Goal: Task Accomplishment & Management: Use online tool/utility

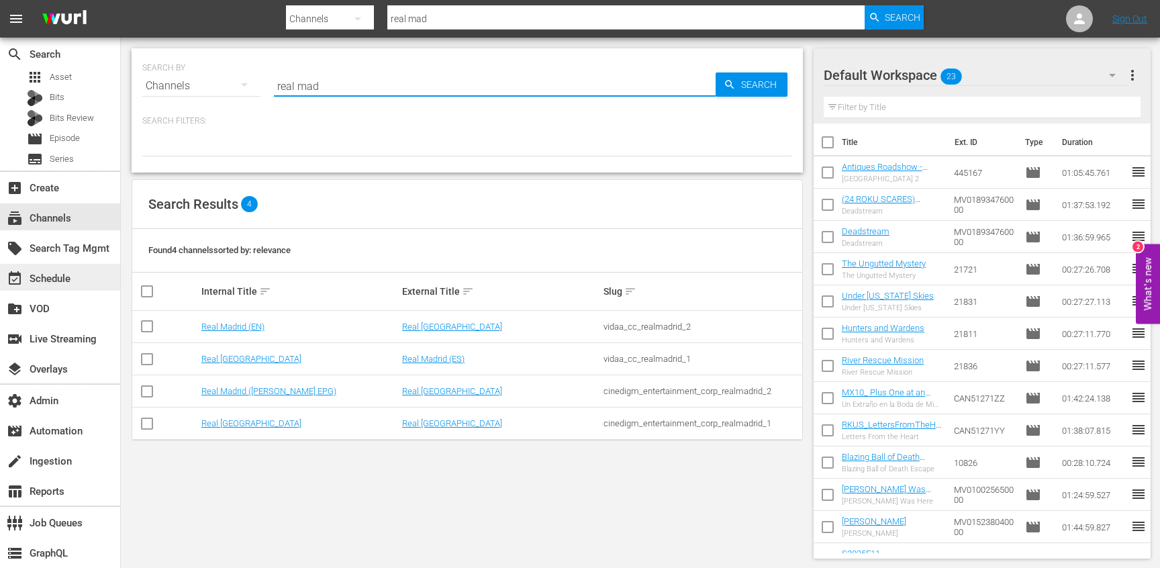
click at [58, 282] on div "event_available Schedule" at bounding box center [37, 277] width 75 height 12
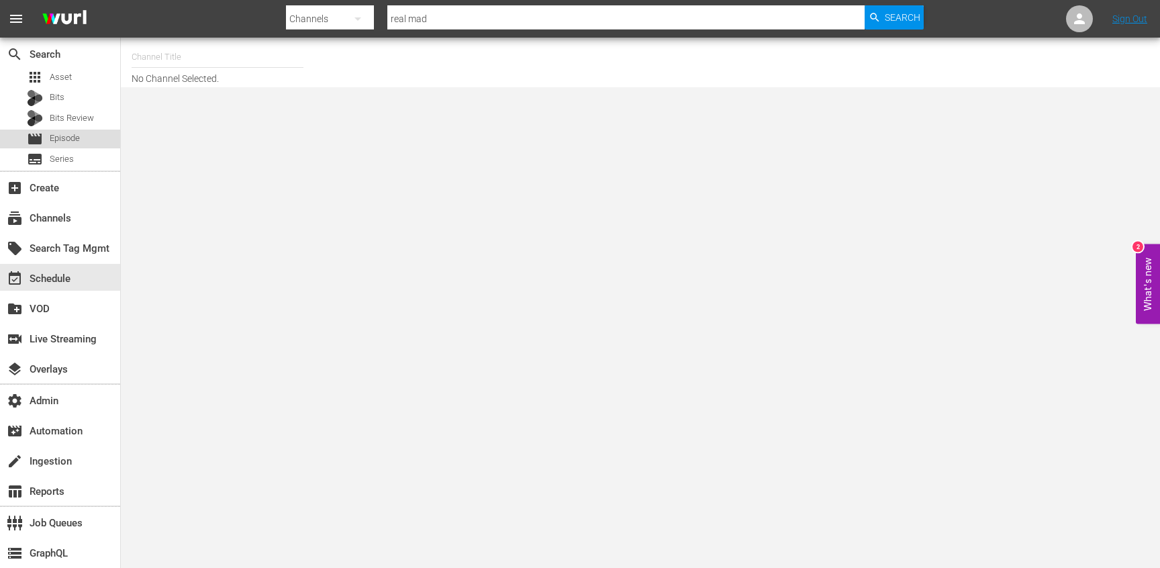
click at [64, 132] on span "Episode" at bounding box center [65, 138] width 30 height 13
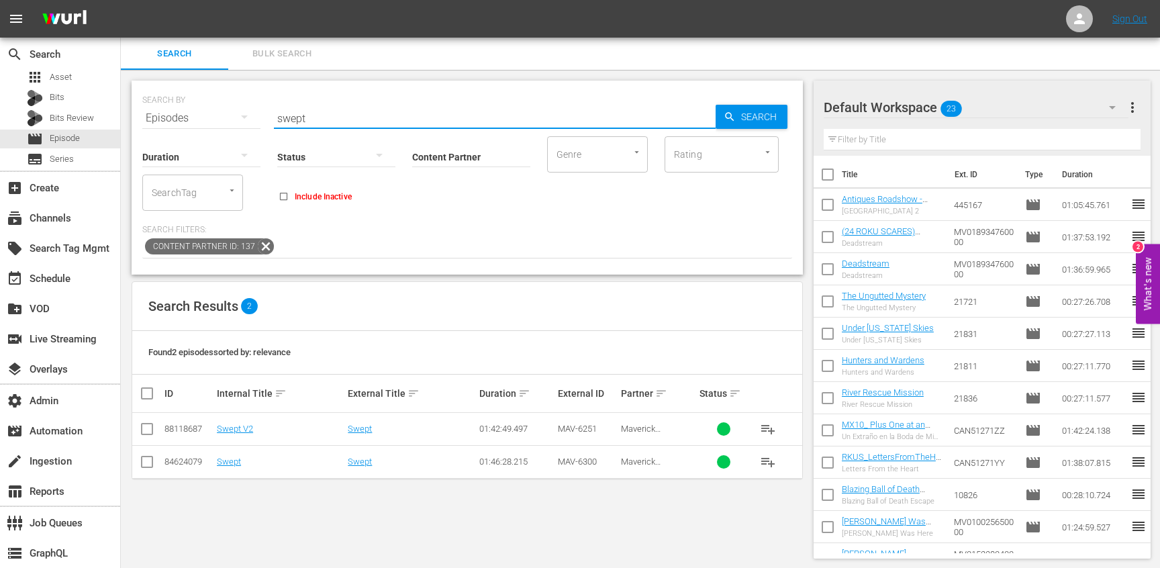
click at [340, 123] on input "swept" at bounding box center [495, 118] width 442 height 32
paste input "US-88118450-45750314-45734755"
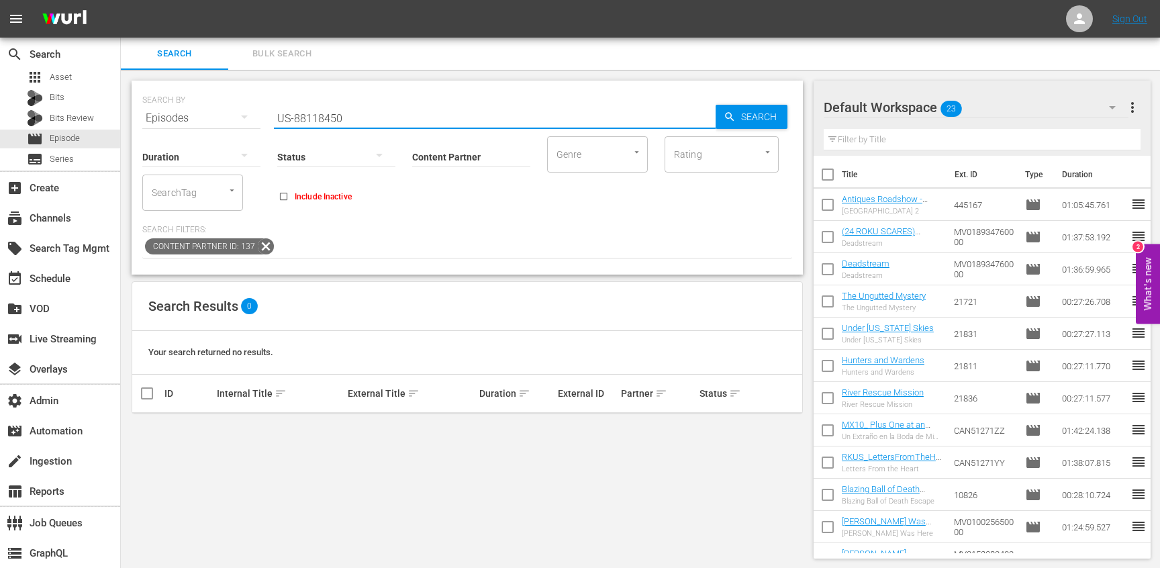
type input "88118450"
click at [310, 115] on input "88118450" at bounding box center [495, 118] width 442 height 32
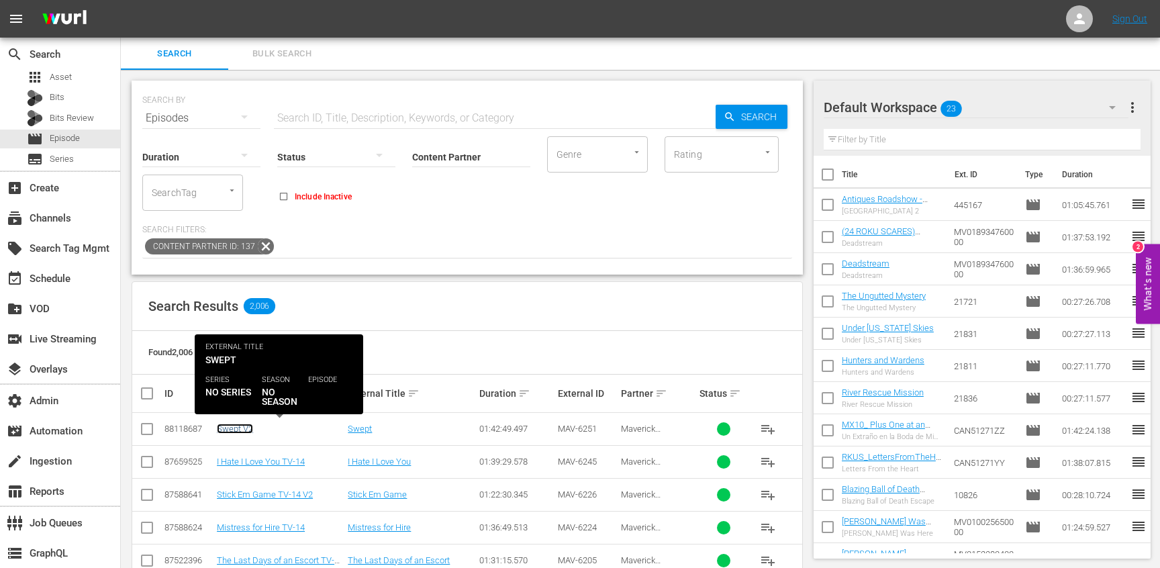
click at [247, 430] on link "Swept V2" at bounding box center [235, 429] width 36 height 10
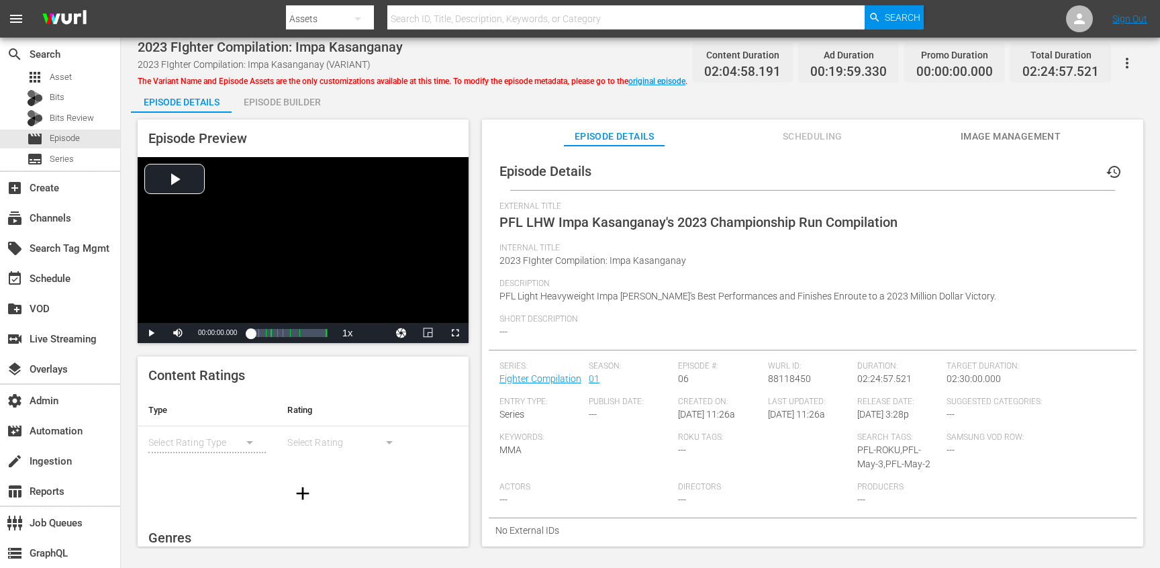
click at [833, 148] on div "Episode Details history External Title PFL LHW Impa Kasanganay's 2023 Champions…" at bounding box center [812, 353] width 661 height 414
click at [804, 134] on span "Scheduling" at bounding box center [812, 136] width 101 height 17
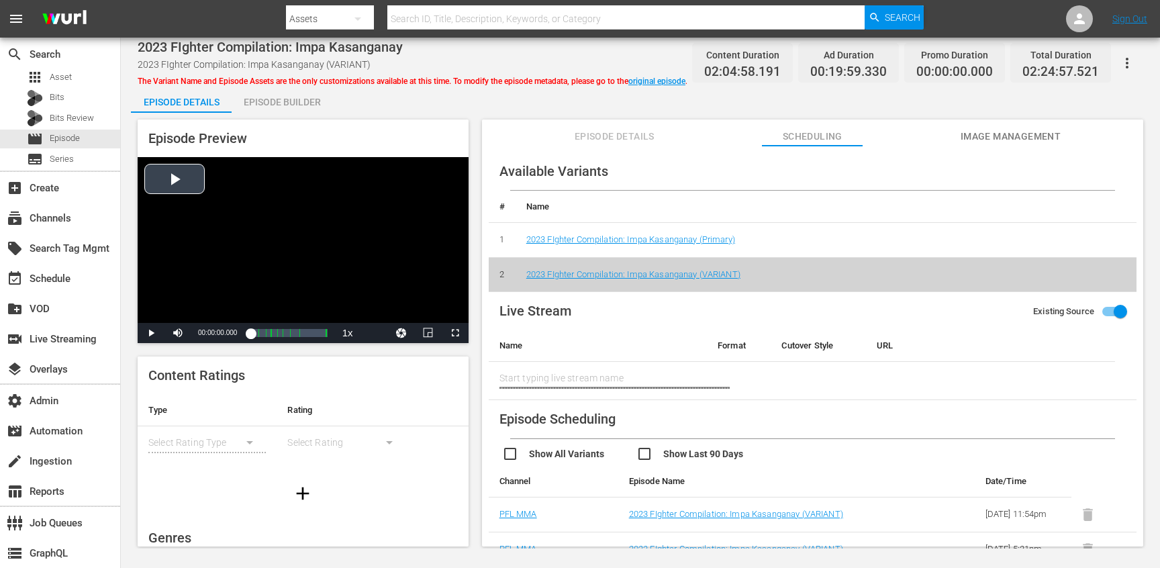
click at [268, 275] on div "Video Player" at bounding box center [303, 240] width 331 height 166
click at [250, 334] on div "00:00:01.348" at bounding box center [250, 332] width 0 height 13
click at [260, 335] on div "00:15:48.957" at bounding box center [254, 332] width 9 height 13
click at [268, 335] on div "00:29:04.495" at bounding box center [258, 332] width 17 height 13
click at [281, 335] on div "00:36:30.817" at bounding box center [265, 332] width 30 height 13
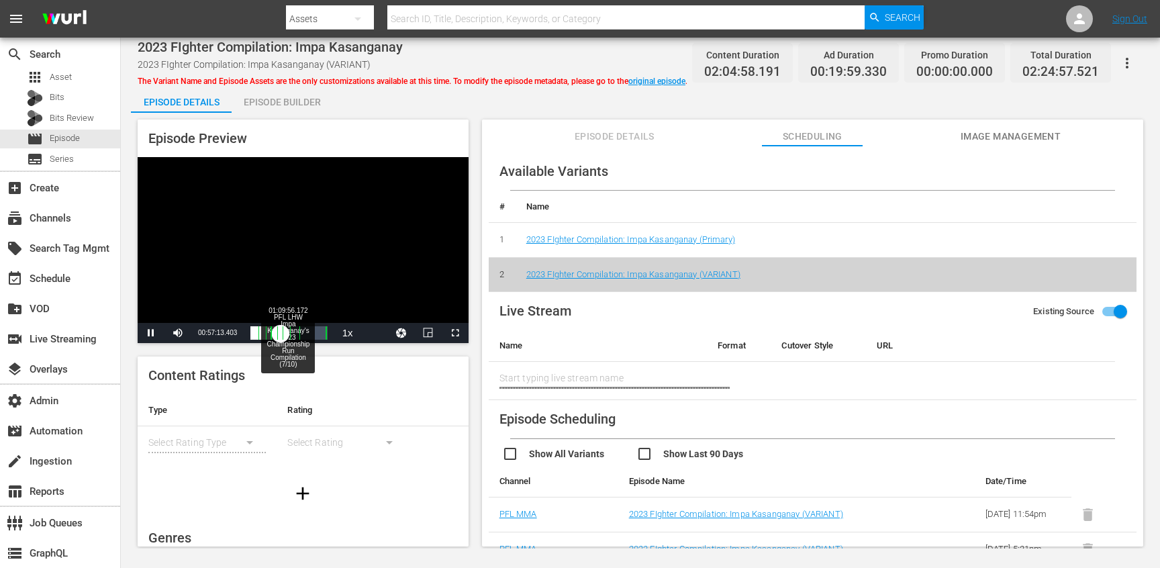
click at [281, 334] on div "00:47:13.911" at bounding box center [265, 332] width 30 height 13
click at [287, 334] on div "00:57:56.656" at bounding box center [268, 332] width 37 height 13
click at [293, 334] on div "01:07:23.373" at bounding box center [271, 332] width 43 height 13
click at [298, 334] on div "01:11:12.357" at bounding box center [274, 332] width 48 height 13
click at [298, 334] on div "01:15:30.618" at bounding box center [274, 332] width 48 height 13
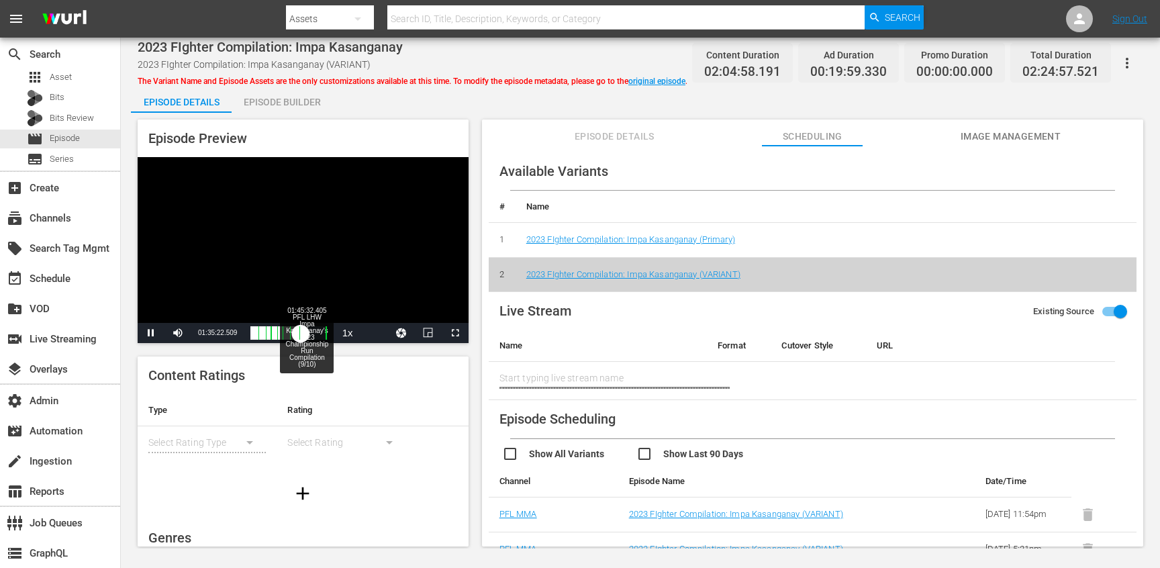
click at [301, 334] on div "01:19:23.102" at bounding box center [275, 332] width 50 height 13
click at [306, 334] on div "01:29:34.668" at bounding box center [278, 332] width 56 height 13
click at [310, 334] on div "01:37:11.202" at bounding box center [280, 332] width 60 height 13
click at [315, 335] on div "01:46:05.029" at bounding box center [282, 332] width 64 height 13
click at [325, 336] on div "Progress Bar" at bounding box center [325, 332] width 0 height 17
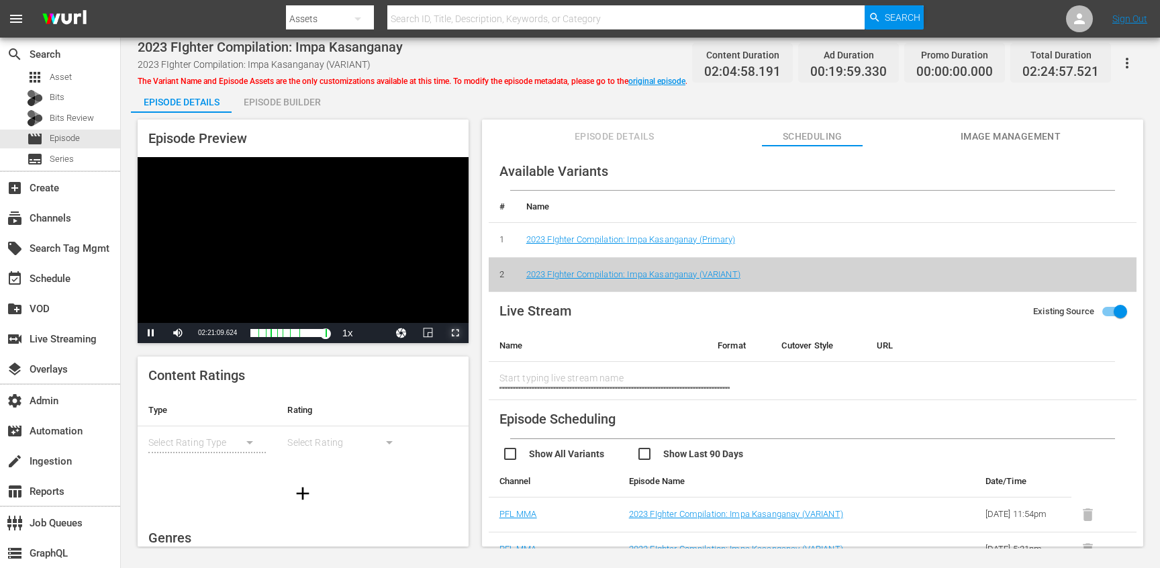
click at [455, 333] on span "Video Player" at bounding box center [455, 333] width 0 height 0
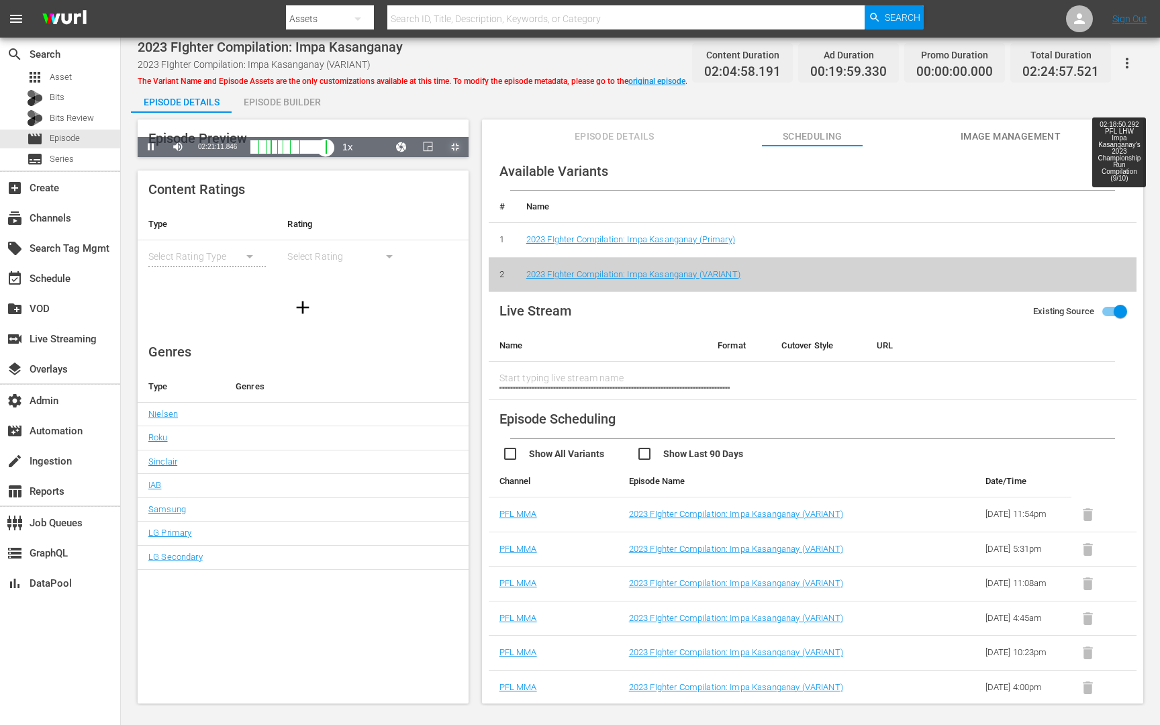
click at [325, 154] on div "00:00:14.710" at bounding box center [287, 146] width 75 height 13
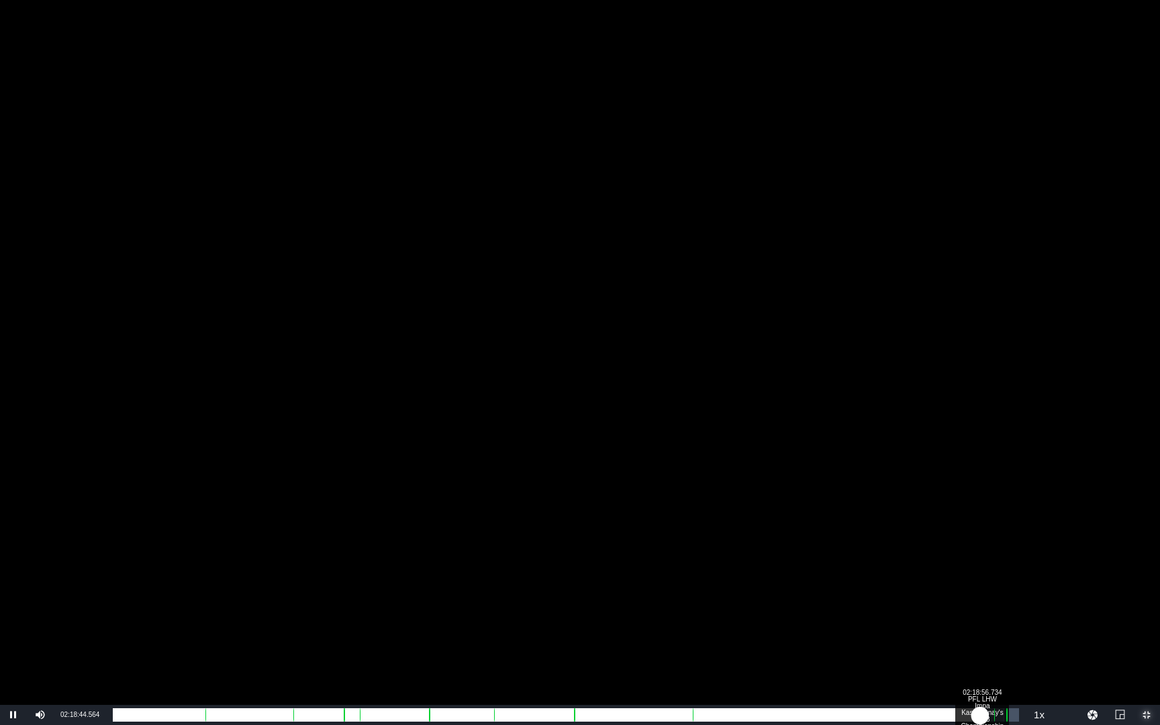
click at [980, 567] on div "02:02:45.105" at bounding box center [546, 714] width 867 height 13
click at [985, 567] on div "02:02:58.148" at bounding box center [549, 714] width 872 height 13
click at [985, 567] on div "02:03:29.933" at bounding box center [549, 714] width 872 height 13
click at [986, 567] on div "02:03:42.445" at bounding box center [549, 714] width 873 height 13
click at [991, 567] on div "02:04:28.943" at bounding box center [552, 714] width 878 height 13
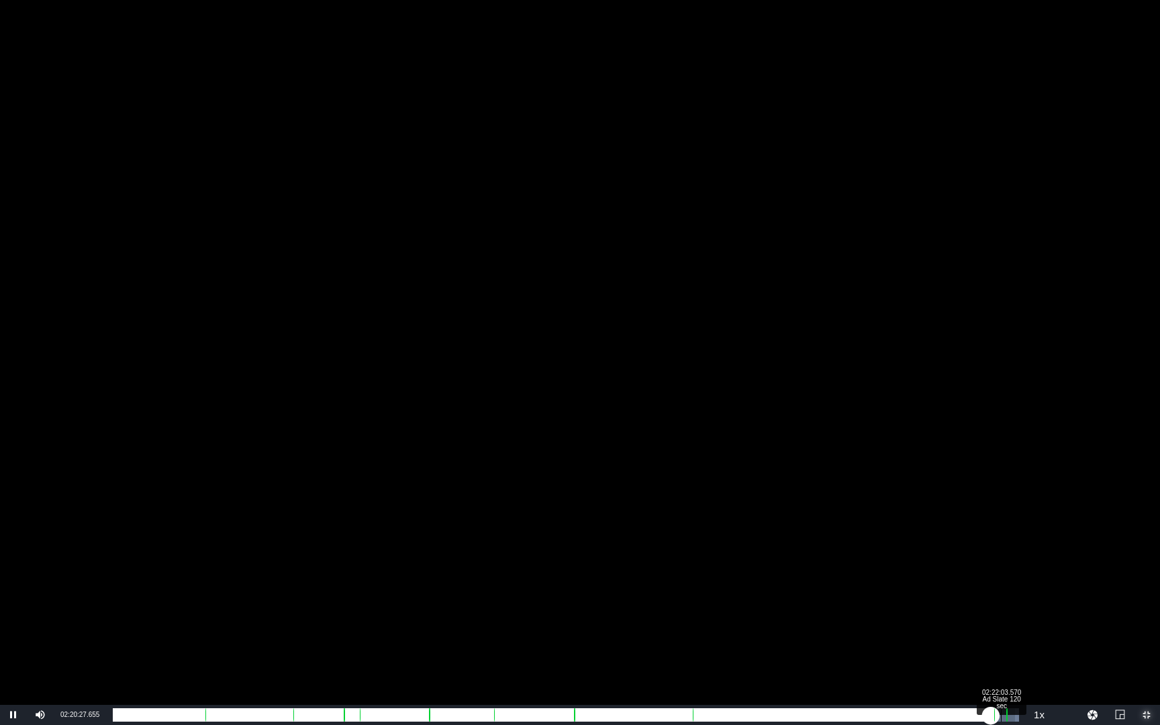
click at [991, 567] on div "02:04:28.235" at bounding box center [552, 714] width 878 height 13
click at [1013, 567] on div "02:23:59.537 Ad Slate 120 sec" at bounding box center [1013, 714] width 1 height 13
click at [901, 567] on div "Loaded : 80.12% 02:06:03.621 PFL LHW Impa Kasanganay's 2023 Championship Run Co…" at bounding box center [566, 714] width 906 height 13
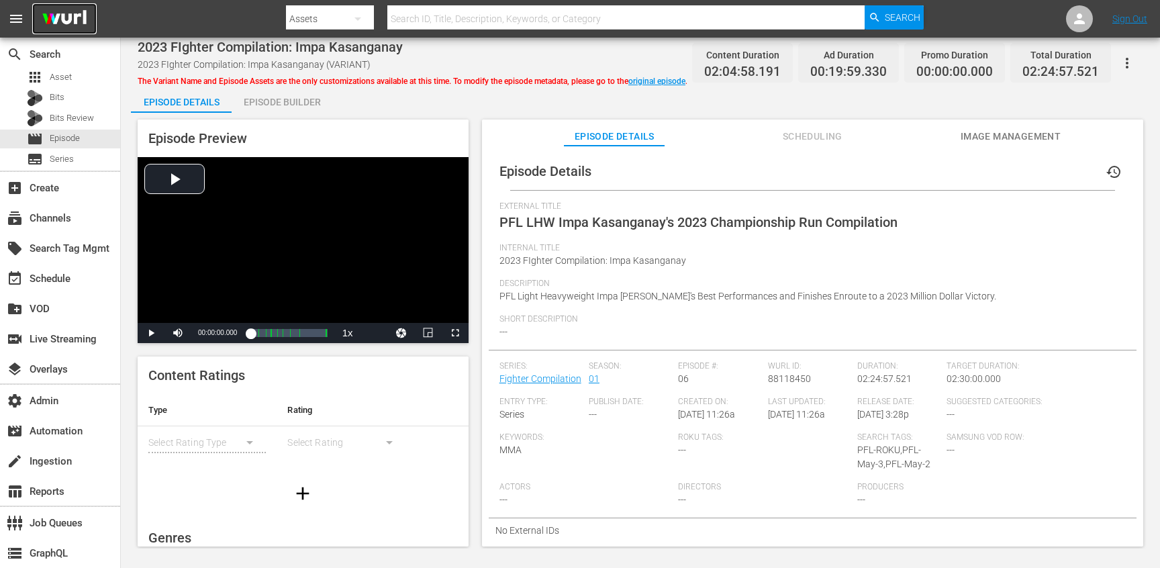
click at [92, 23] on img at bounding box center [64, 19] width 64 height 32
click at [455, 333] on span "Video Player" at bounding box center [455, 333] width 0 height 0
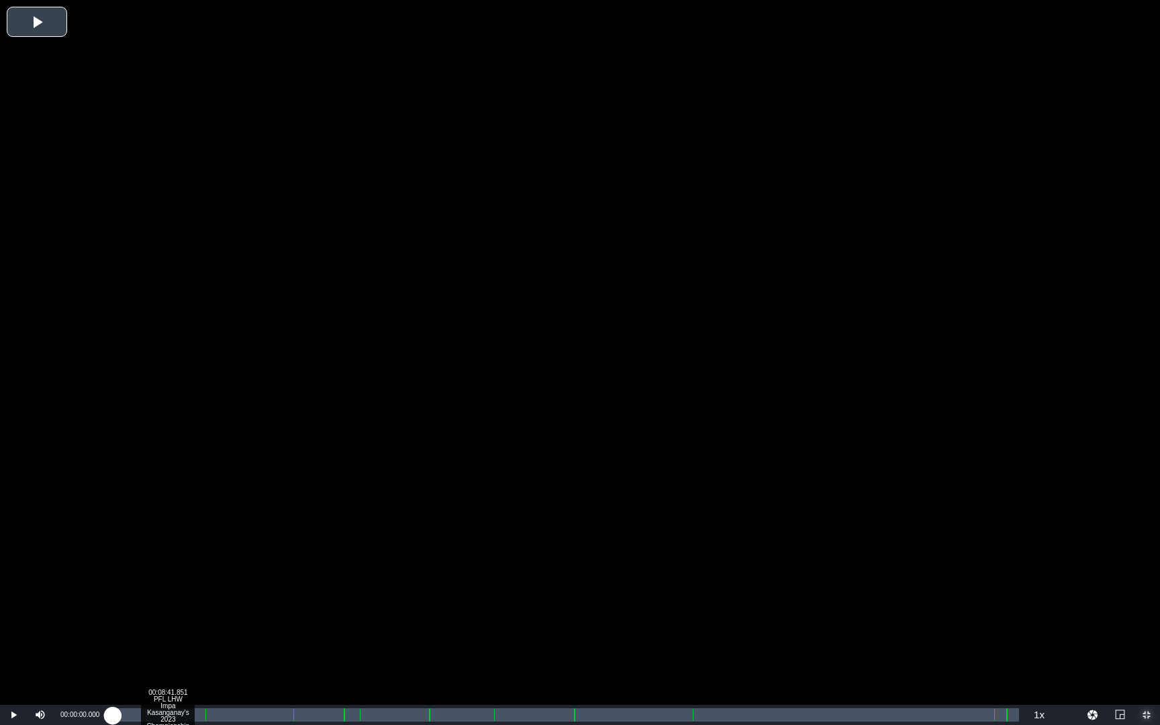
click at [168, 567] on div "Loaded : 0.08% 00:08:41.851 PFL LHW Impa Kasanganay's 2023 Championship Run Com…" at bounding box center [566, 714] width 906 height 13
click at [159, 567] on div "00:08:50.643" at bounding box center [136, 714] width 46 height 13
click at [146, 567] on div "00:05:15.687 PFL LHW Impa Kasanganay's 2023 Championship Run Compilation (1/10)" at bounding box center [146, 714] width 1 height 13
click at [146, 567] on div "00:05:16.199" at bounding box center [129, 714] width 33 height 13
click at [158, 567] on div "00:06:14.385" at bounding box center [136, 714] width 46 height 13
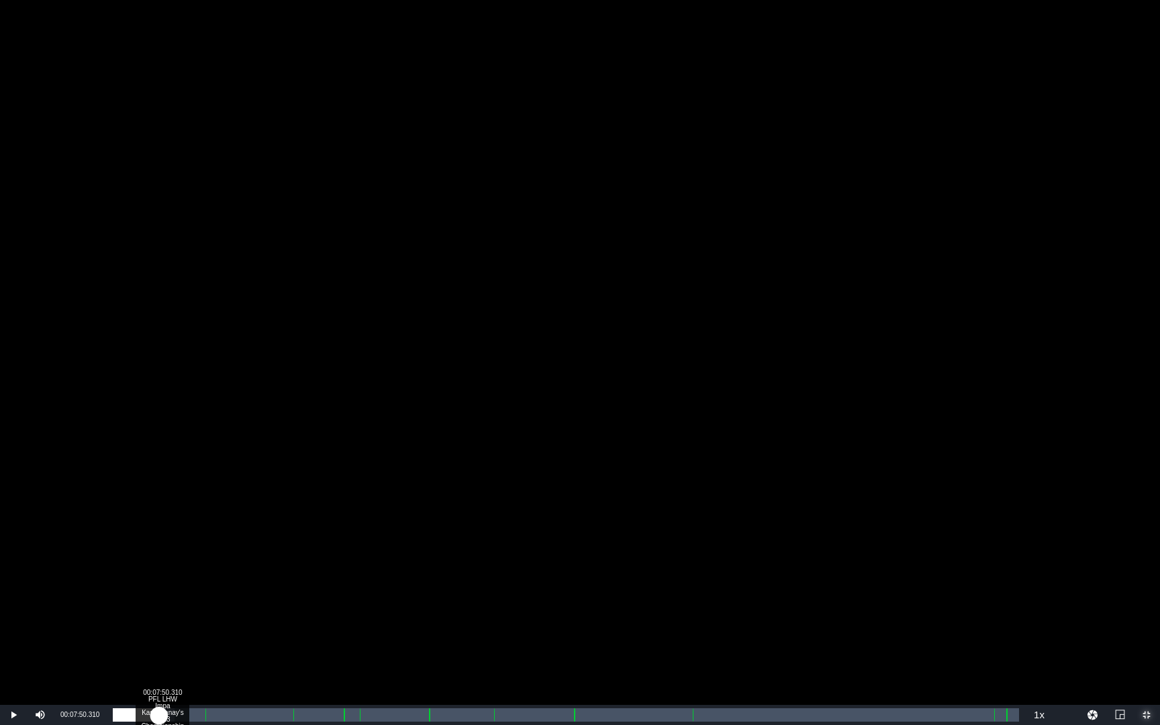
click at [159, 567] on div "00:07:25.887" at bounding box center [136, 714] width 46 height 13
click at [162, 567] on div "00:07:50.588" at bounding box center [137, 714] width 49 height 13
click at [170, 567] on div "00:09:08.127" at bounding box center [141, 714] width 57 height 13
click at [179, 567] on div "00:10:31.833" at bounding box center [146, 714] width 66 height 13
click at [181, 567] on div "00:11:36.382" at bounding box center [149, 714] width 73 height 13
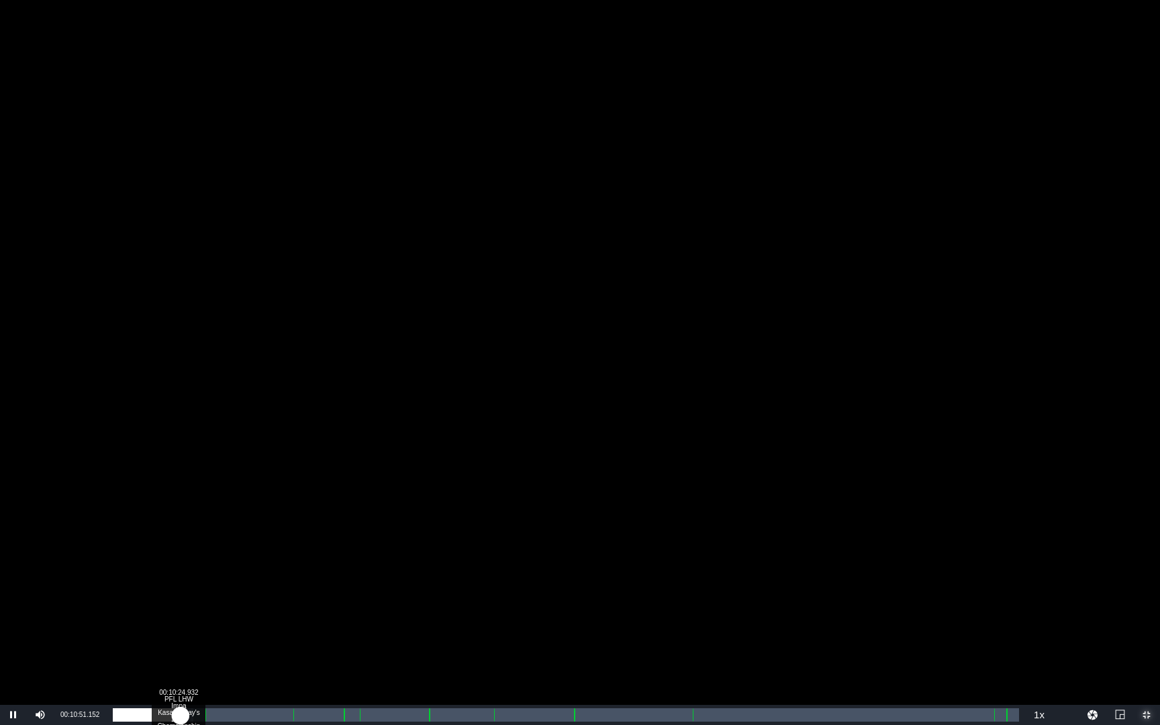
click at [178, 567] on div "00:10:51.264" at bounding box center [147, 714] width 68 height 13
click at [175, 567] on div "00:10:25.988" at bounding box center [145, 714] width 65 height 13
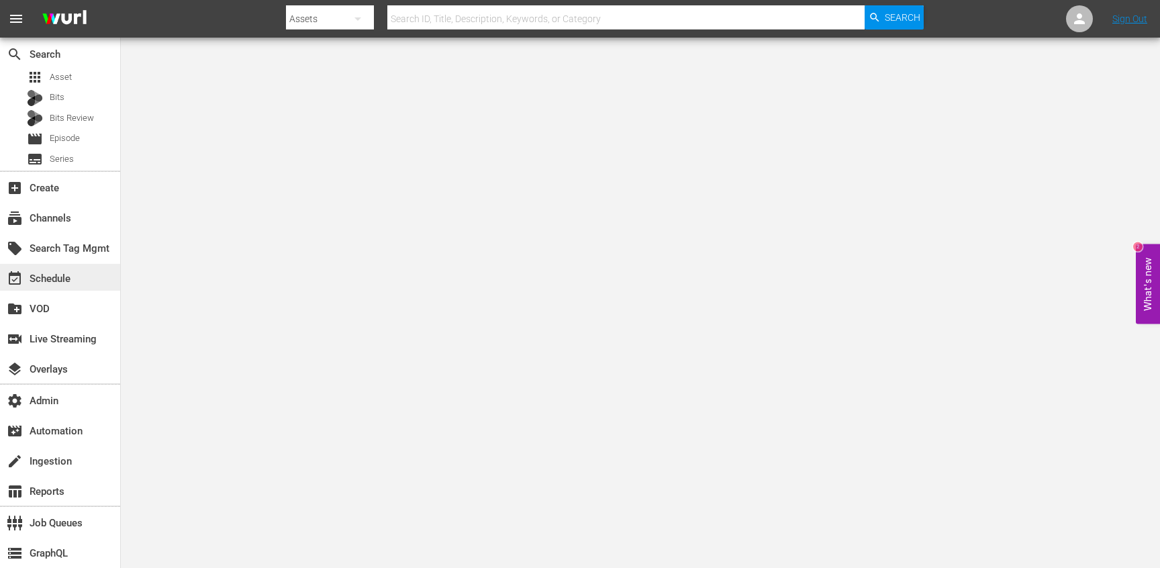
click at [61, 280] on div "event_available Schedule" at bounding box center [37, 277] width 75 height 12
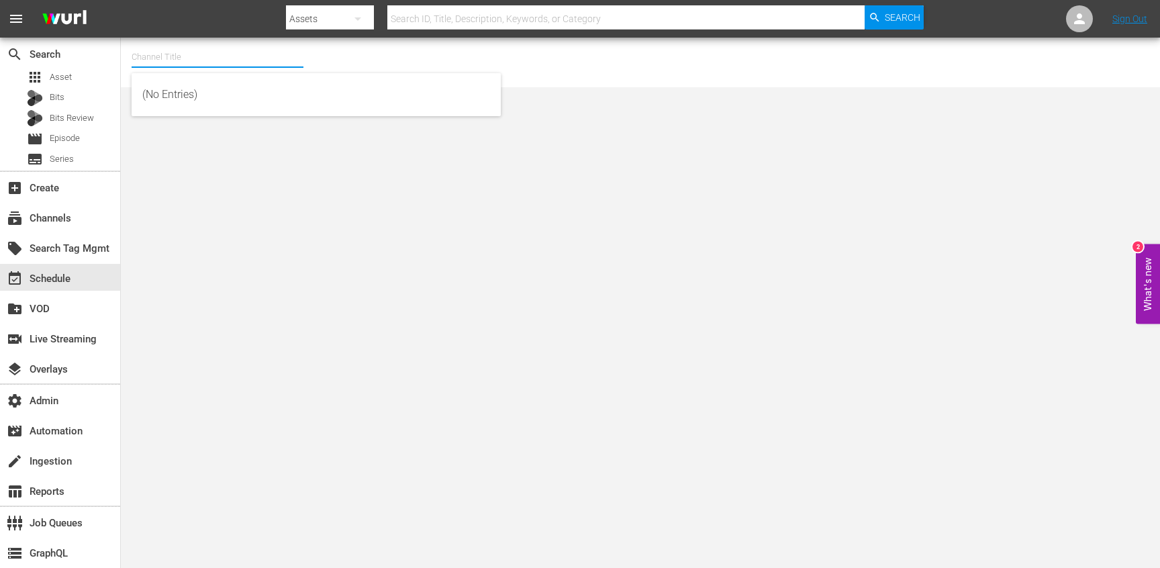
click at [287, 50] on input "text" at bounding box center [218, 57] width 172 height 32
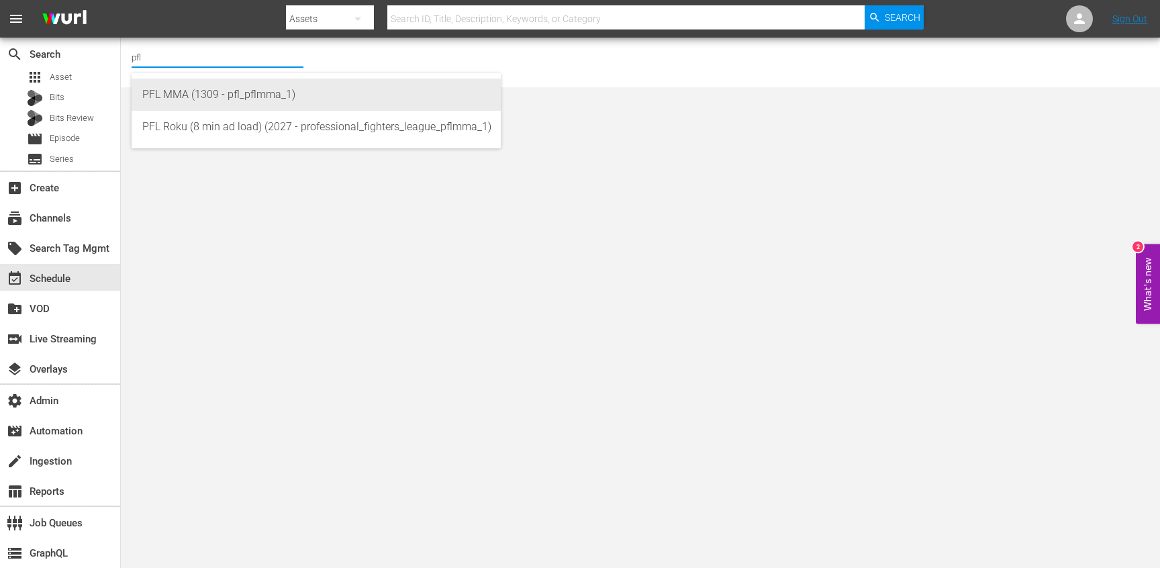
click at [269, 83] on div "PFL MMA (1309 - pfl_pflmma_1)" at bounding box center [316, 95] width 348 height 32
type input "PFL MMA (1309 - pfl_pflmma_1)"
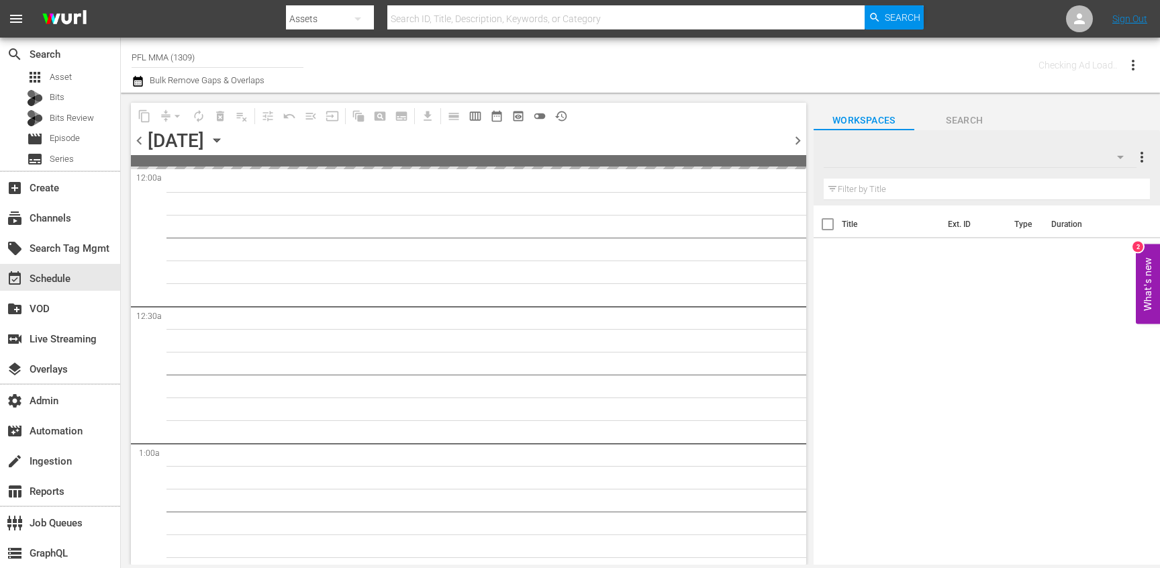
click at [263, 58] on input "PFL MMA (1309)" at bounding box center [218, 57] width 172 height 32
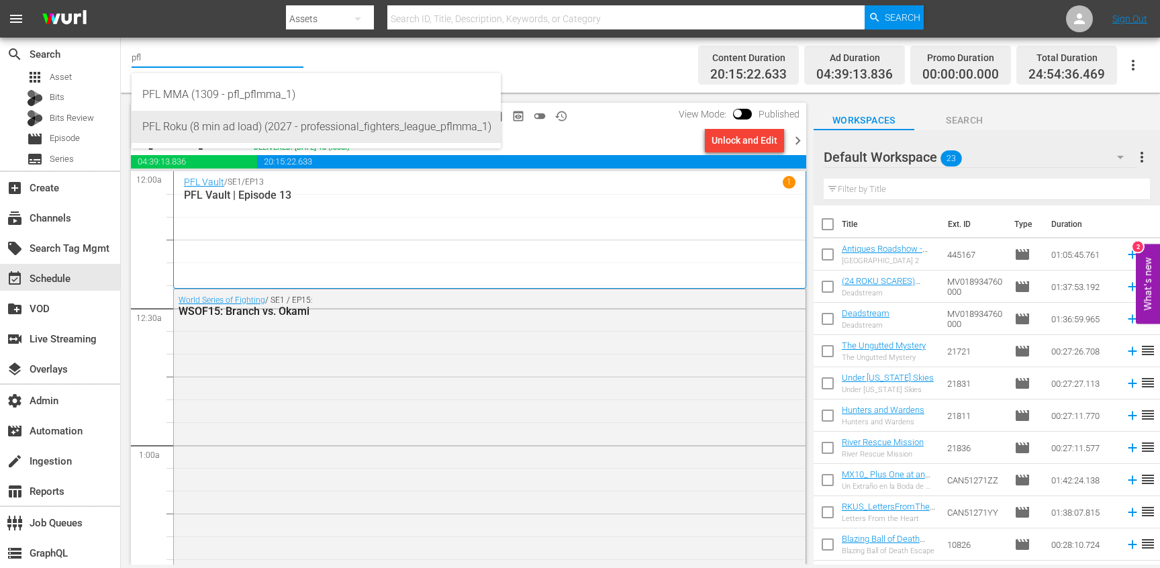
click at [257, 113] on div "PFL Roku (8 min ad load) (2027 - professional_fighters_league_pflmma_1)" at bounding box center [316, 127] width 348 height 32
type input "PFL Roku (8 min ad load) (2027 - professional_fighters_league_pflmma_1)"
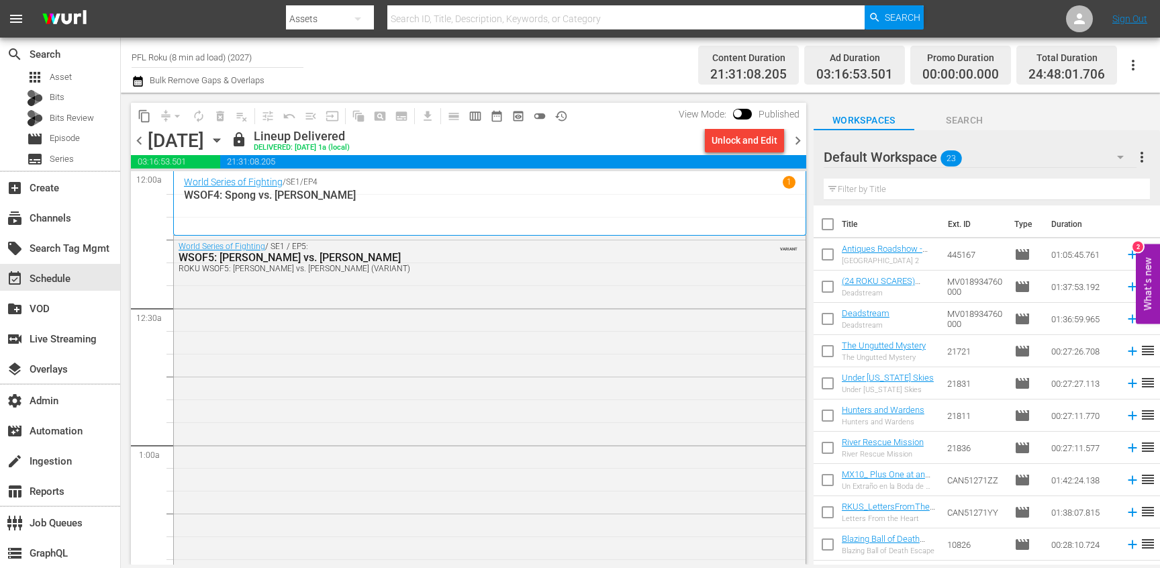
click at [224, 144] on icon "button" at bounding box center [216, 140] width 15 height 15
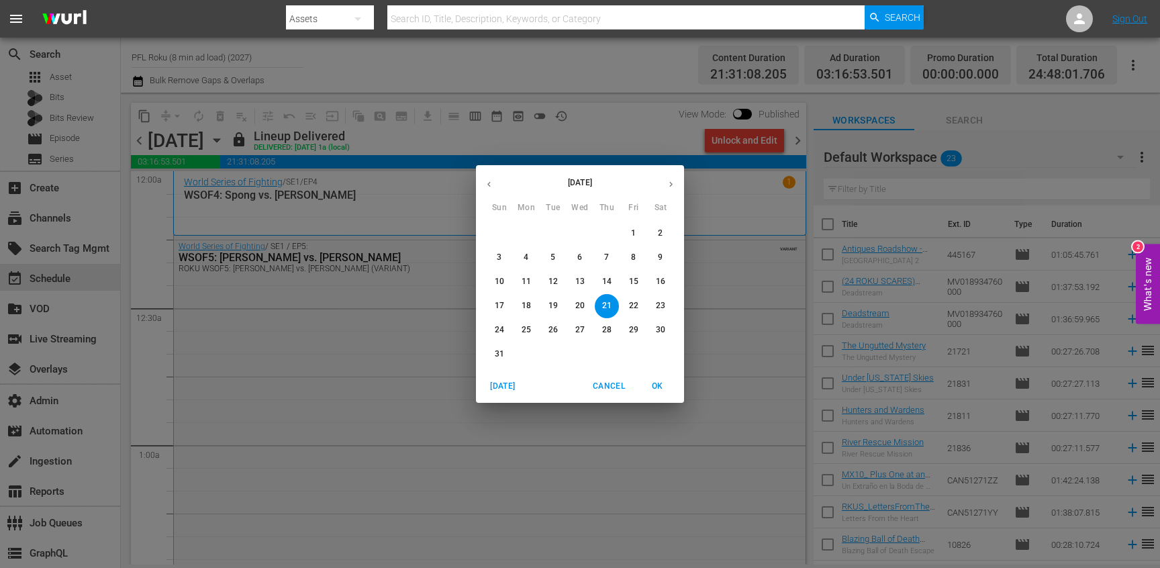
click at [506, 305] on span "17" at bounding box center [499, 305] width 24 height 11
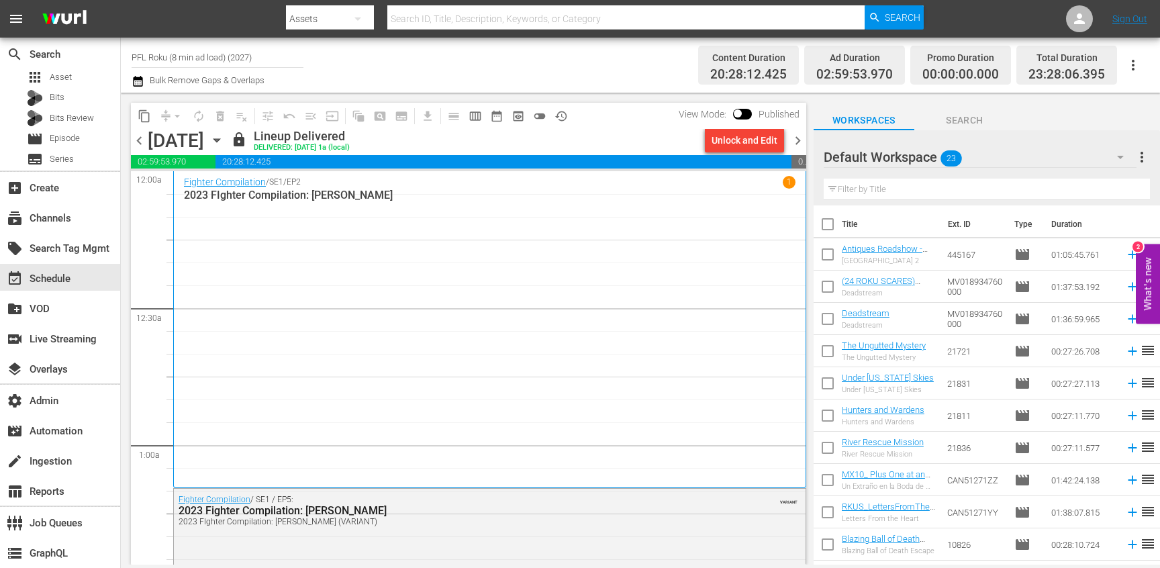
scroll to position [713, 0]
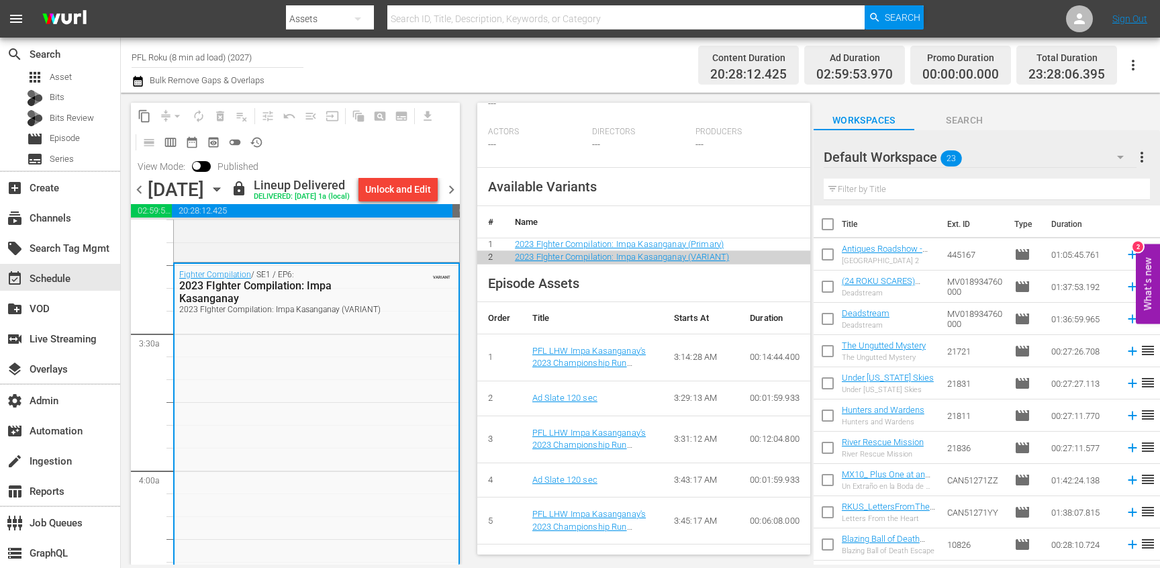
scroll to position [528, 0]
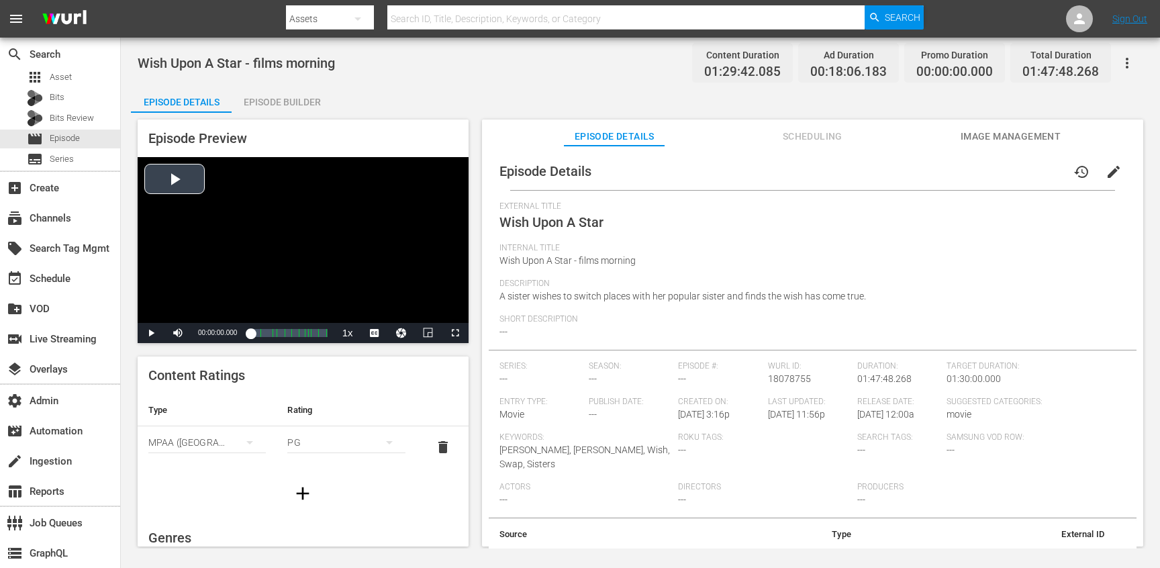
click at [287, 229] on div "Video Player" at bounding box center [303, 240] width 331 height 166
click at [455, 333] on span "Video Player" at bounding box center [455, 333] width 0 height 0
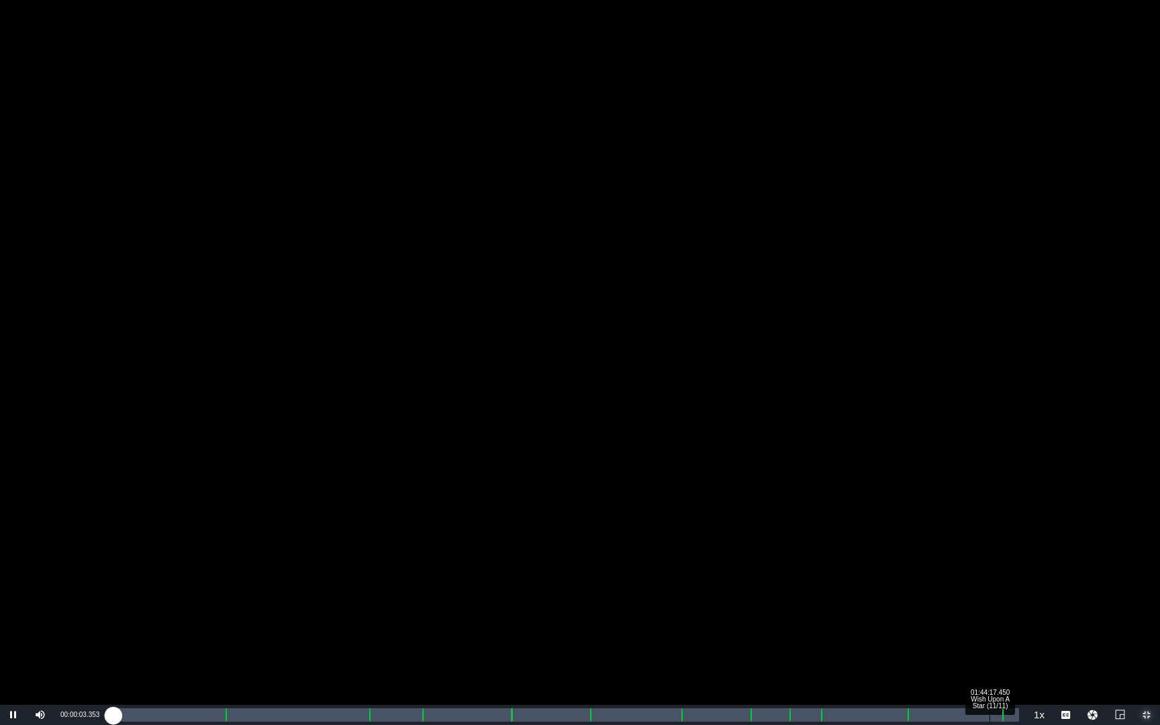
click at [990, 567] on div "01:44:17.450 Wish Upon A Star (11/11)" at bounding box center [990, 714] width 1 height 13
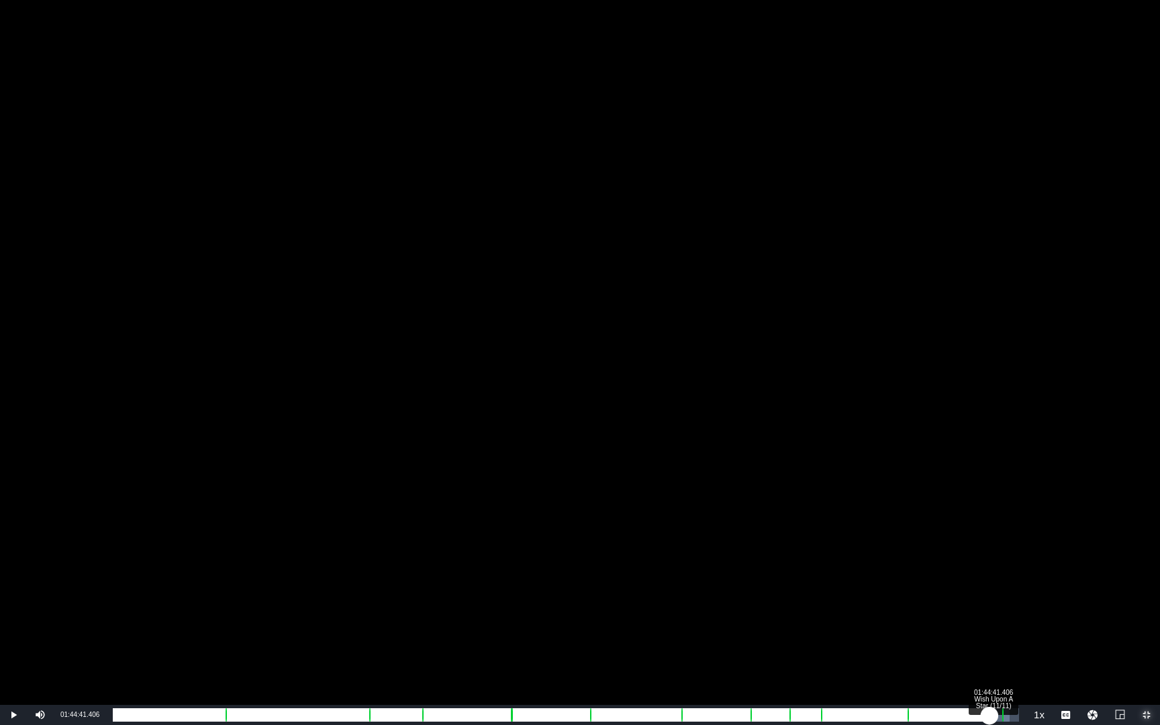
click at [990, 567] on div "01:28:13.927" at bounding box center [551, 714] width 877 height 13
click at [993, 567] on div "01:28:37.048" at bounding box center [553, 714] width 880 height 13
click at [998, 567] on div "01:29:06.469" at bounding box center [556, 714] width 886 height 13
click at [999, 567] on div "01:29:20.321" at bounding box center [556, 714] width 886 height 13
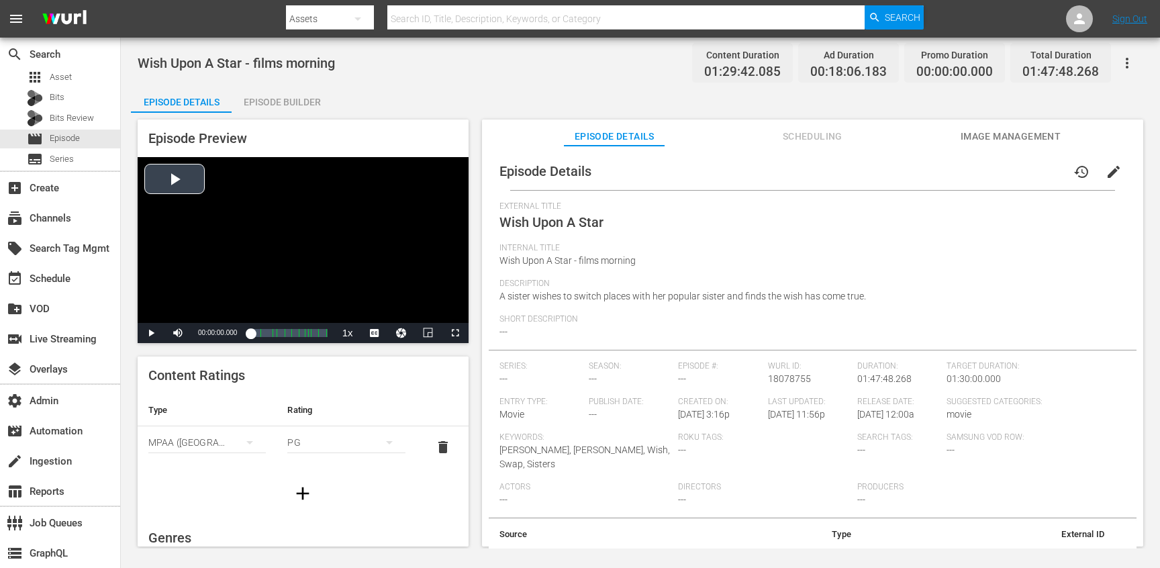
click at [320, 267] on div "Video Player" at bounding box center [303, 240] width 331 height 166
click at [517, 218] on span "Wish Upon A Star" at bounding box center [552, 222] width 104 height 16
drag, startPoint x: 517, startPoint y: 218, endPoint x: 568, endPoint y: 218, distance: 51.0
click at [568, 218] on span "Wish Upon A Star" at bounding box center [552, 222] width 104 height 16
click at [587, 222] on span "Wish Upon A Star" at bounding box center [552, 222] width 104 height 16
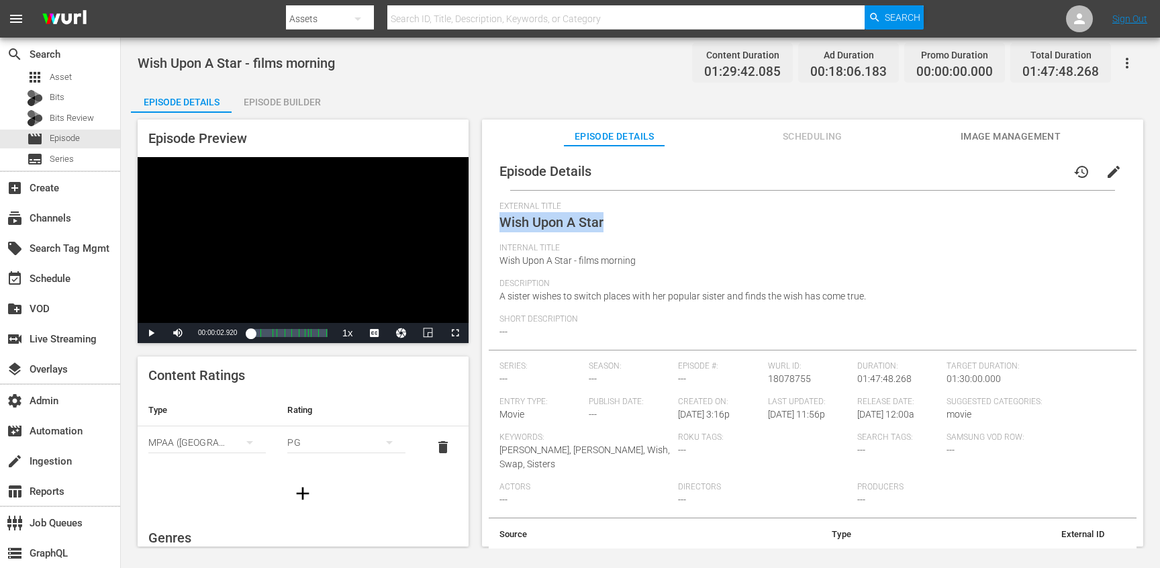
copy span "Wish Upon A Star"
click at [835, 134] on span "Scheduling" at bounding box center [812, 136] width 101 height 17
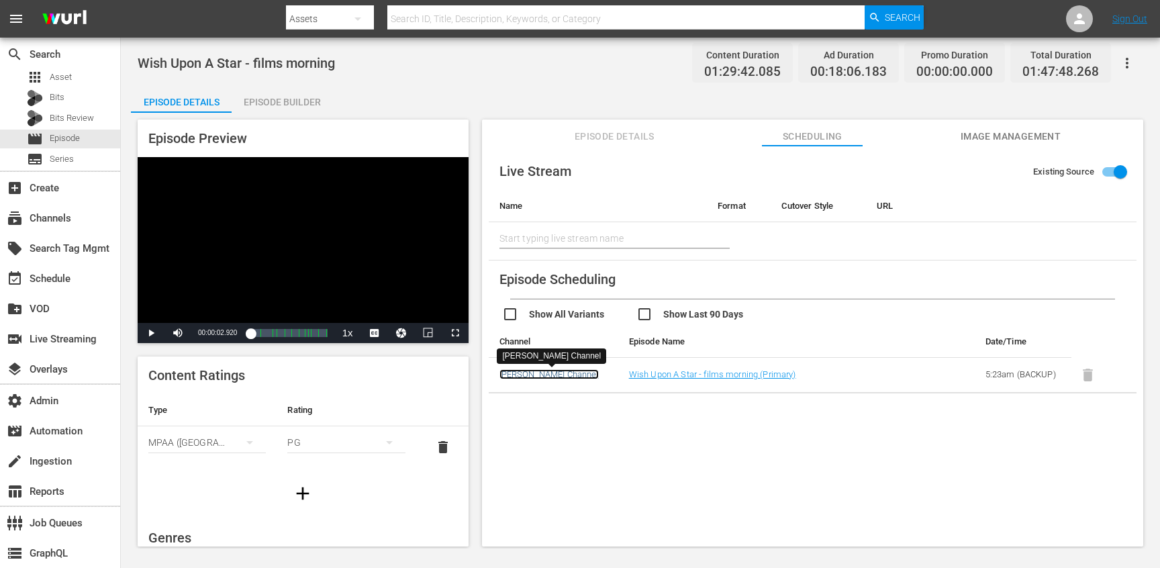
click at [577, 373] on link "Samuel Goldwyn Channel" at bounding box center [549, 374] width 99 height 10
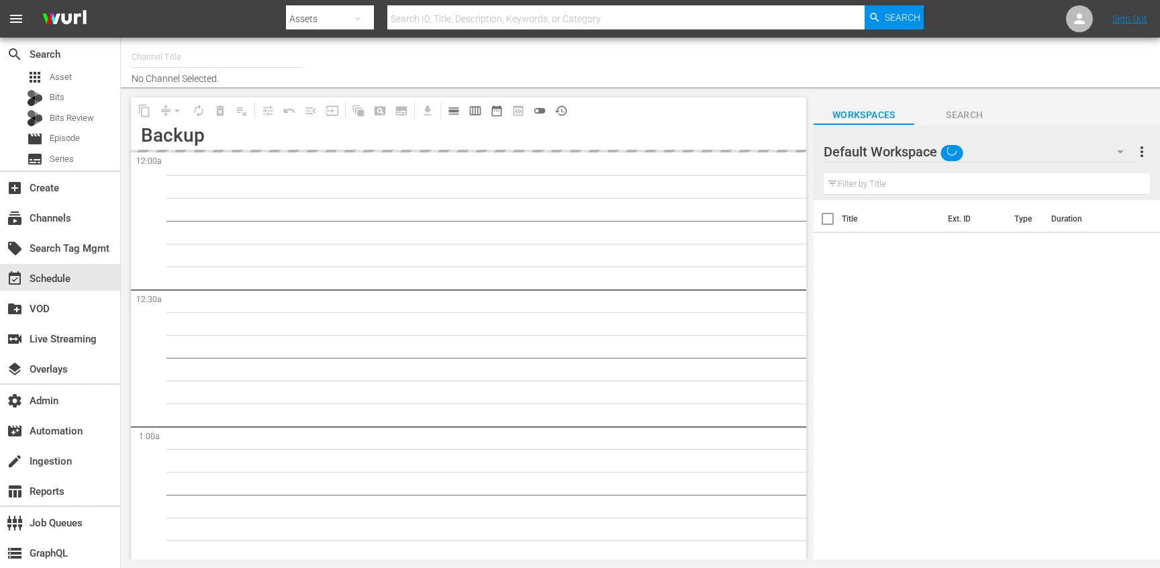
type input "Samuel Goldwyn Films (1062)"
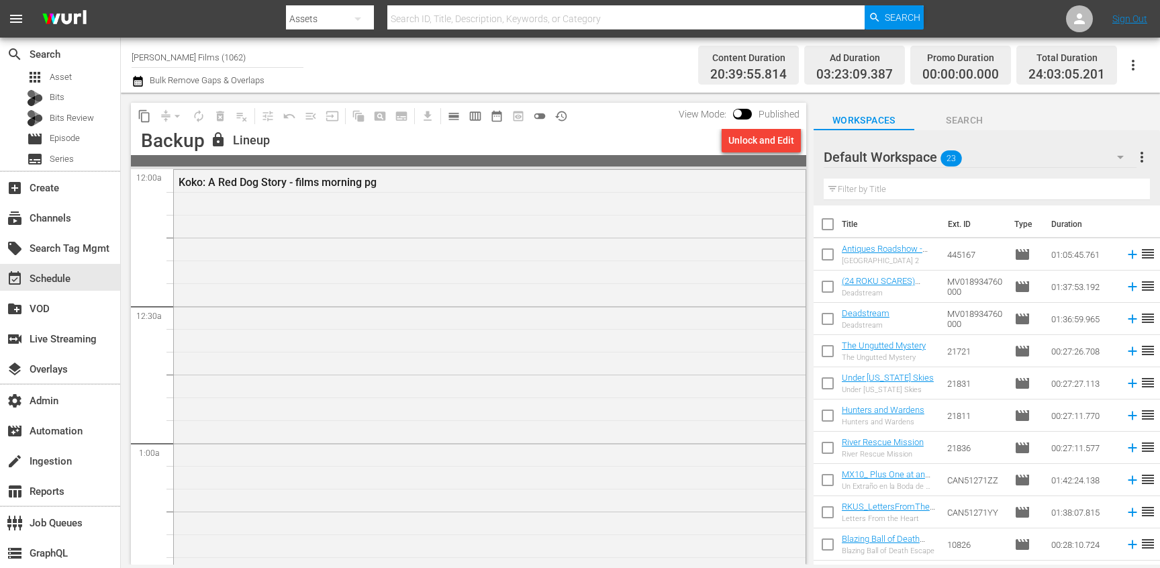
click at [451, 115] on span "calendar_view_day_outlined" at bounding box center [453, 115] width 13 height 13
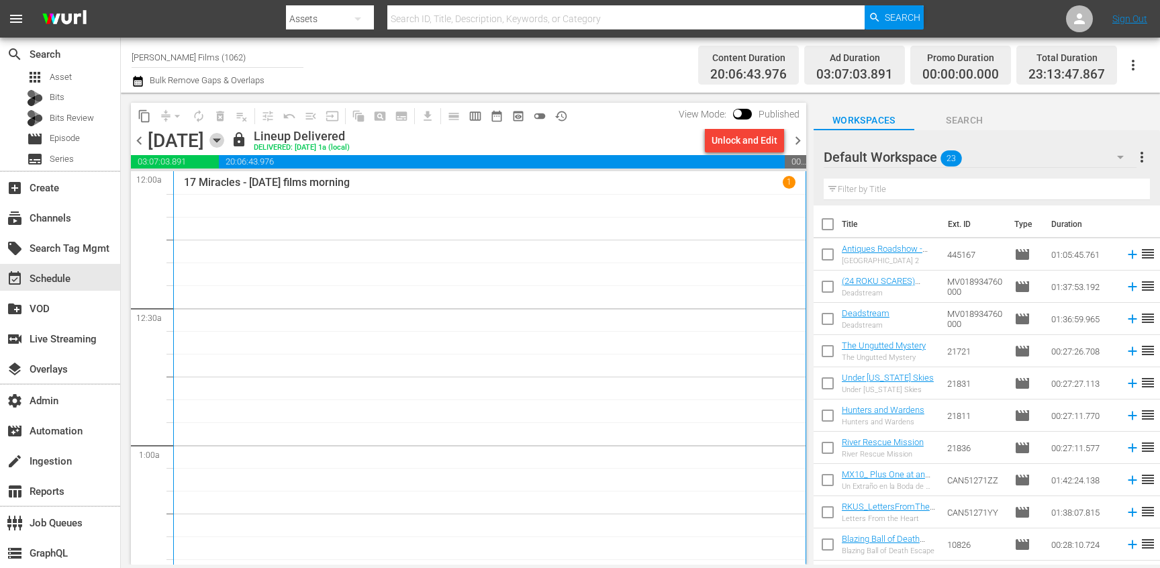
click at [220, 140] on icon "button" at bounding box center [217, 140] width 6 height 3
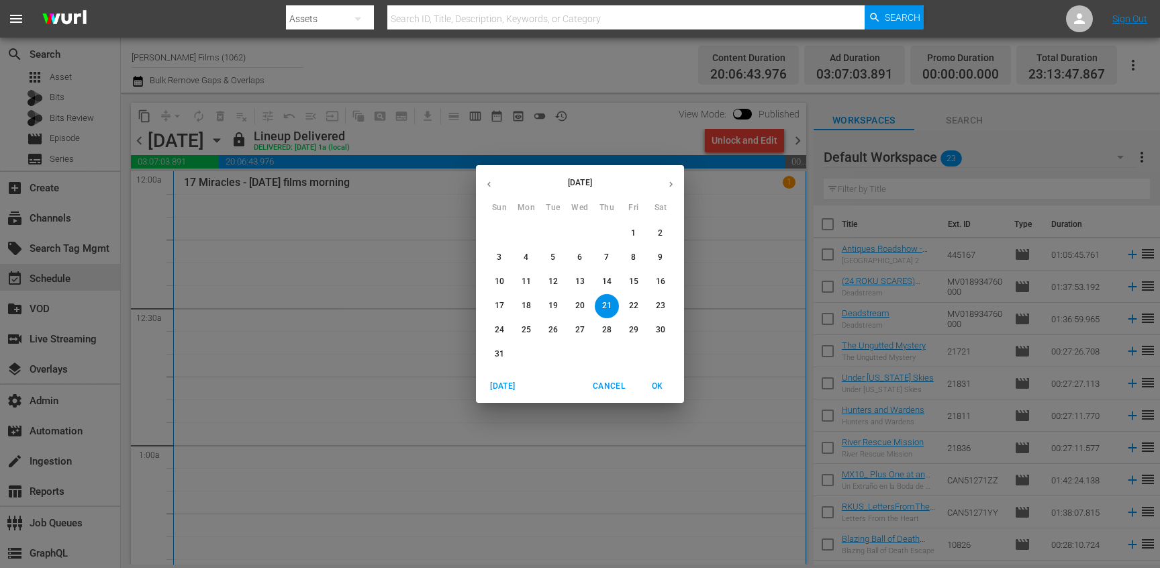
click at [535, 302] on span "18" at bounding box center [526, 305] width 24 height 11
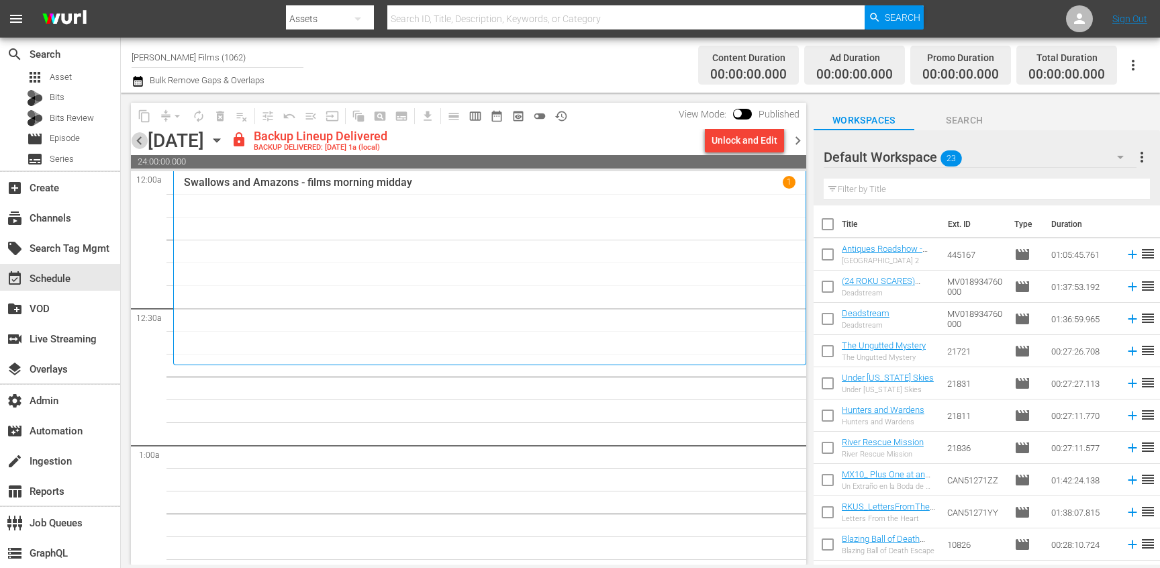
click at [140, 140] on span "chevron_left" at bounding box center [139, 140] width 17 height 17
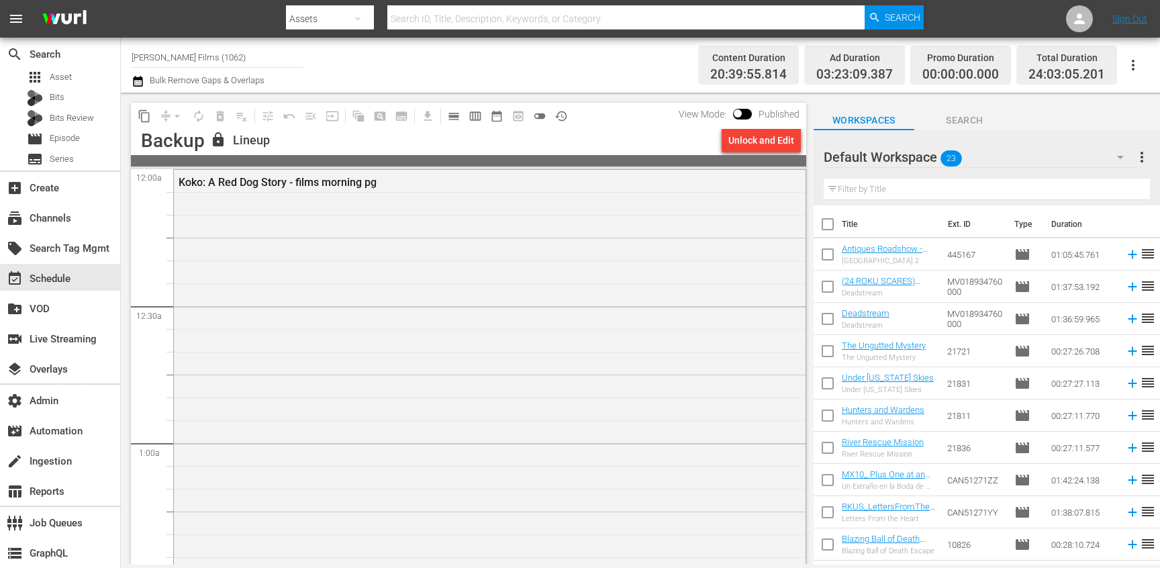
scroll to position [1291, 0]
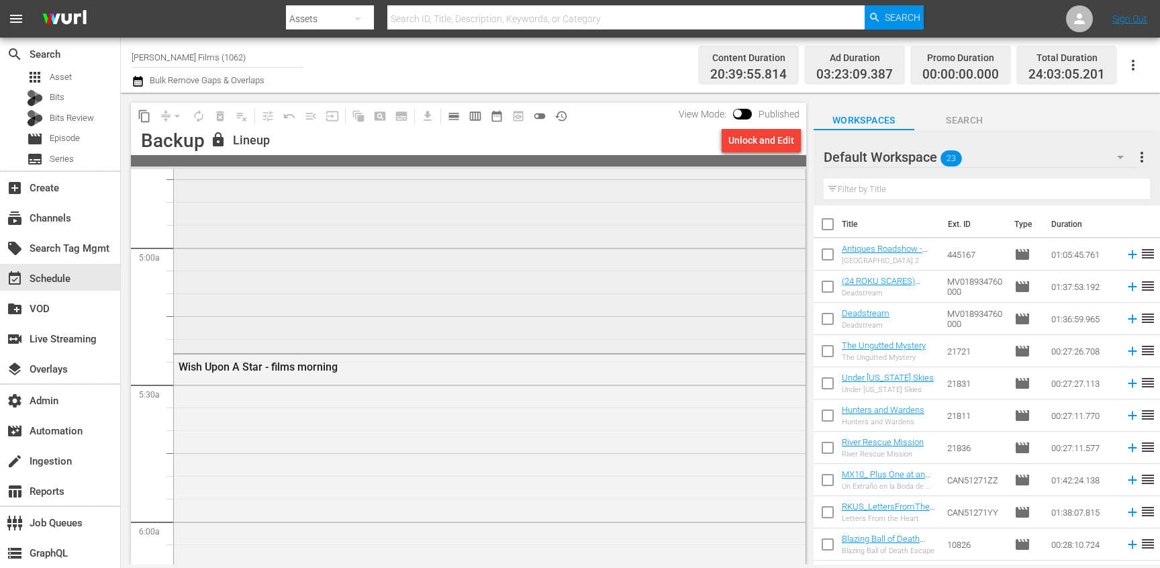
click at [381, 328] on div "Jack of the Red Hearts - films morning or midday pg" at bounding box center [490, 76] width 632 height 549
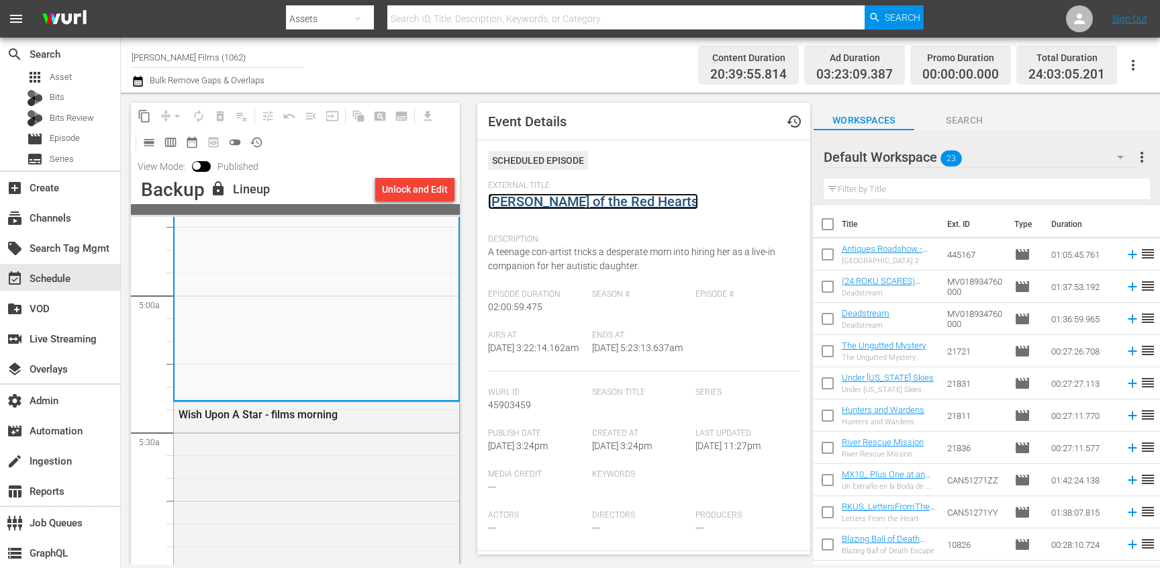
click at [547, 207] on link "Jack of the Red Hearts" at bounding box center [593, 201] width 210 height 16
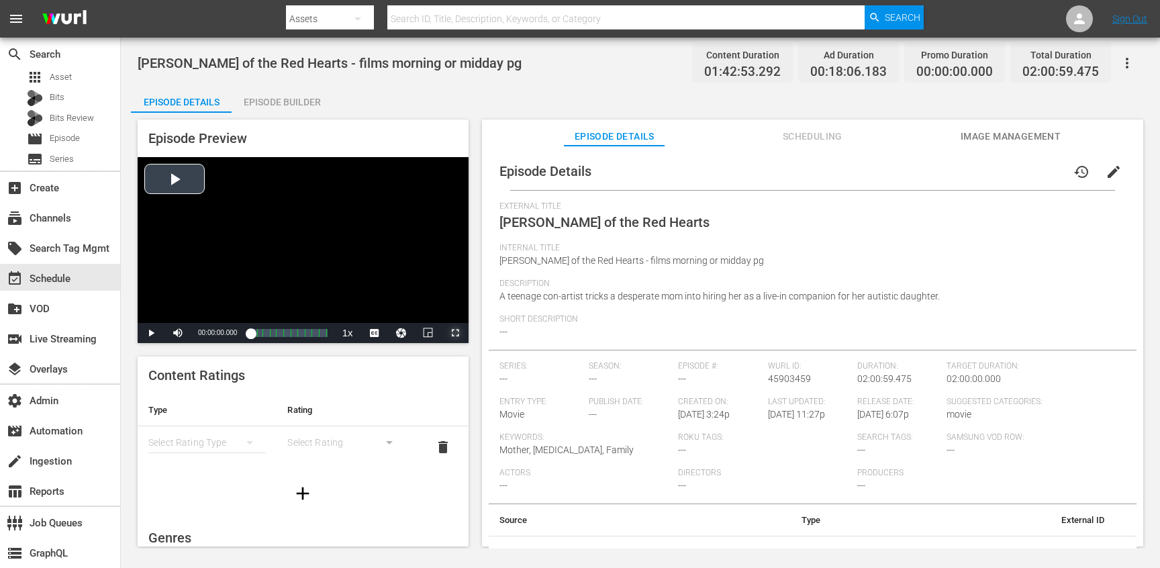
click at [455, 333] on span "Video Player" at bounding box center [455, 333] width 0 height 0
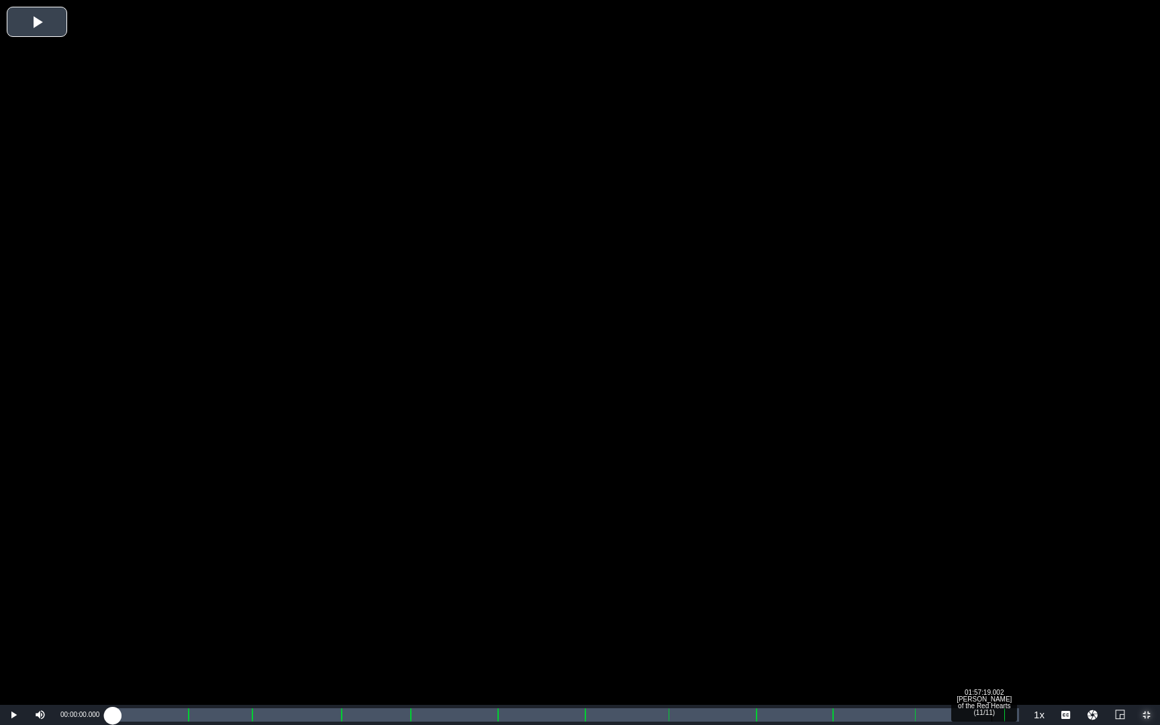
click at [991, 567] on div "Loaded : 0.09% 01:57:19.002 Jack of the Red Hearts (11/11) 00:00:00.000" at bounding box center [566, 714] width 906 height 13
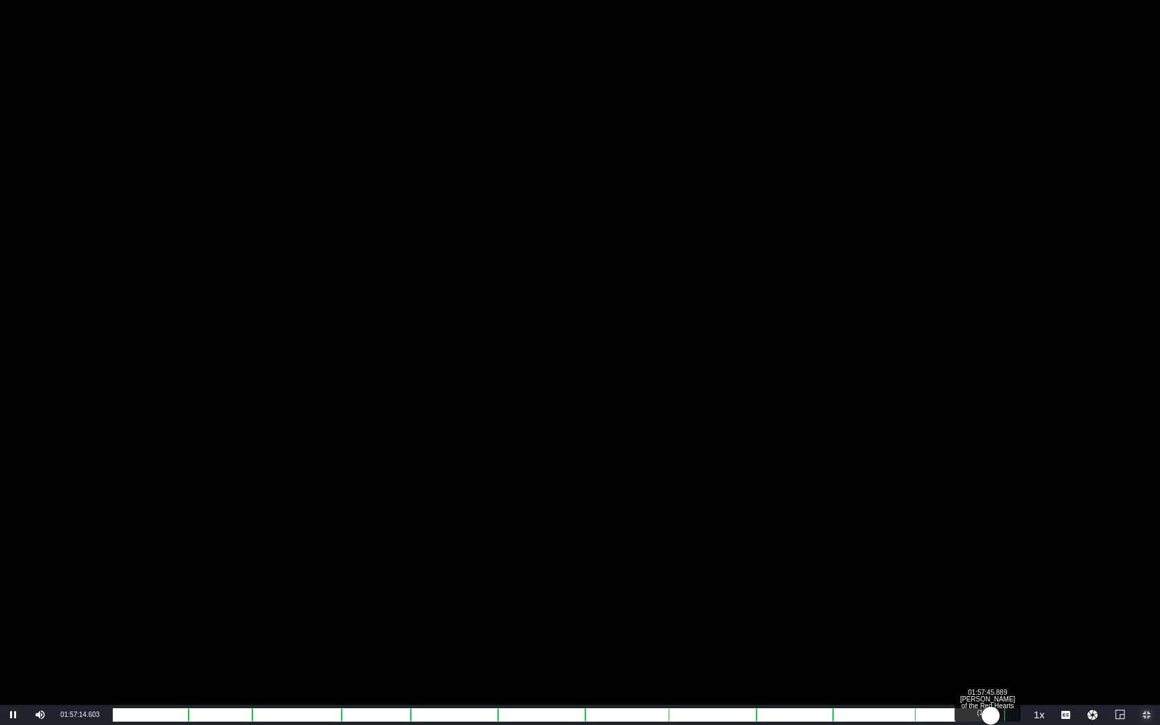
click at [991, 567] on div "01:41:09.245" at bounding box center [552, 714] width 878 height 13
click at [995, 567] on div "01:41:41.847" at bounding box center [554, 714] width 882 height 13
click at [996, 567] on div "01:41:46.826" at bounding box center [554, 714] width 883 height 13
click at [998, 567] on div "01:42:08.867" at bounding box center [556, 714] width 886 height 13
click at [1004, 567] on div "Progress Bar" at bounding box center [1004, 714] width 1 height 17
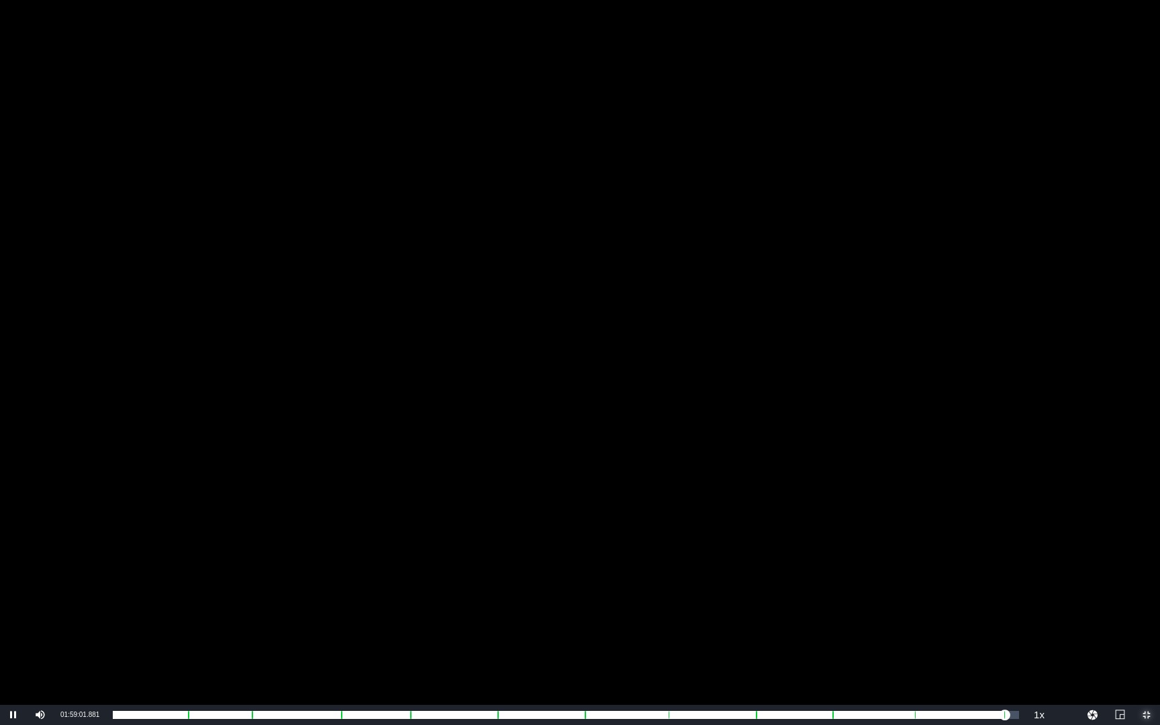
click at [1133, 567] on button "Exit Fullscreen" at bounding box center [1146, 715] width 27 height 20
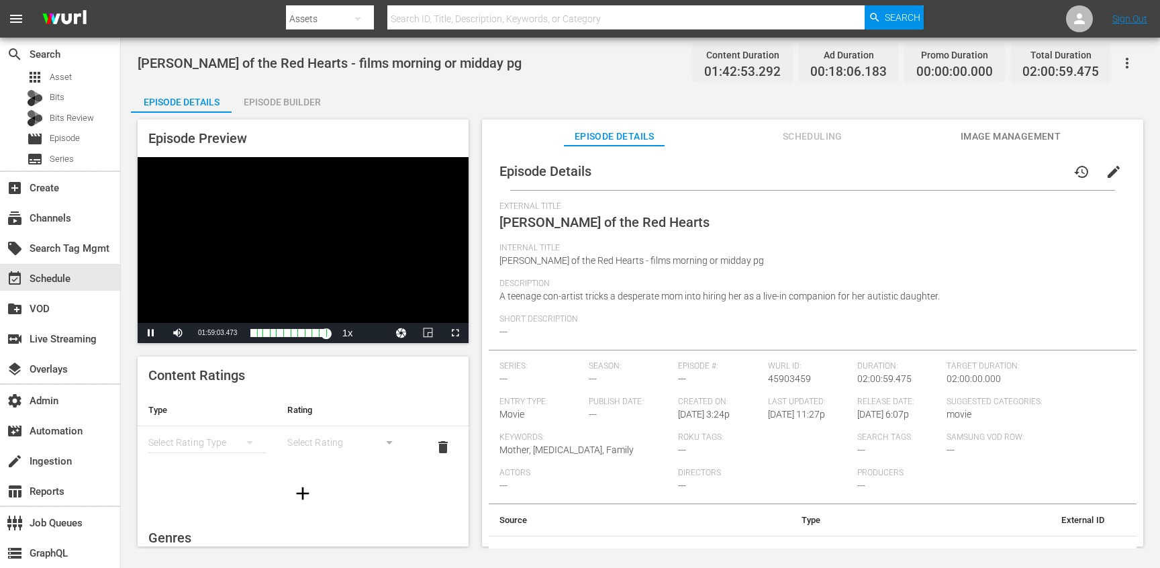
click at [389, 263] on div "Video Player" at bounding box center [303, 240] width 331 height 166
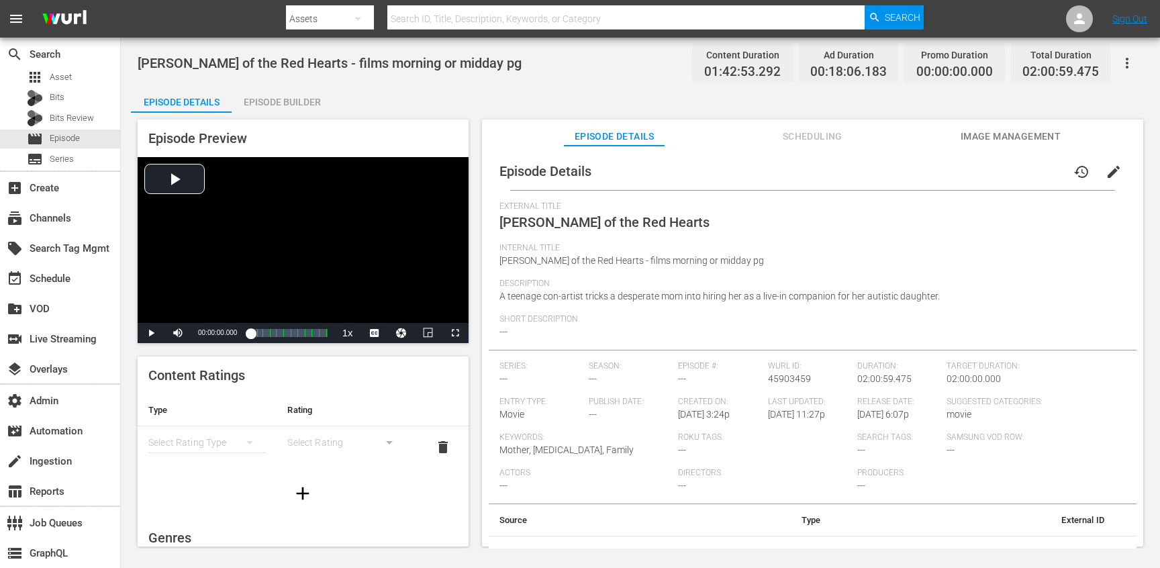
click at [514, 225] on span "Jack of the Red Hearts" at bounding box center [605, 222] width 210 height 16
drag, startPoint x: 514, startPoint y: 225, endPoint x: 610, endPoint y: 227, distance: 96.0
click at [610, 227] on span "Jack of the Red Hearts" at bounding box center [605, 222] width 210 height 16
copy span "Jack of the Red Hearts"
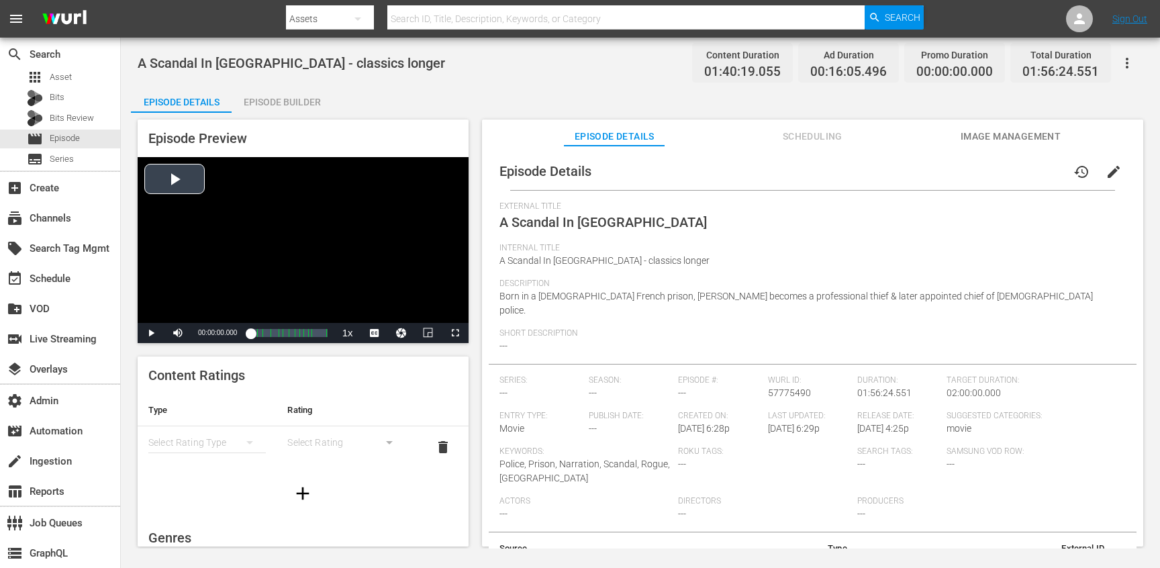
click at [311, 223] on div "Video Player" at bounding box center [303, 240] width 331 height 166
click at [455, 333] on span "Video Player" at bounding box center [455, 333] width 0 height 0
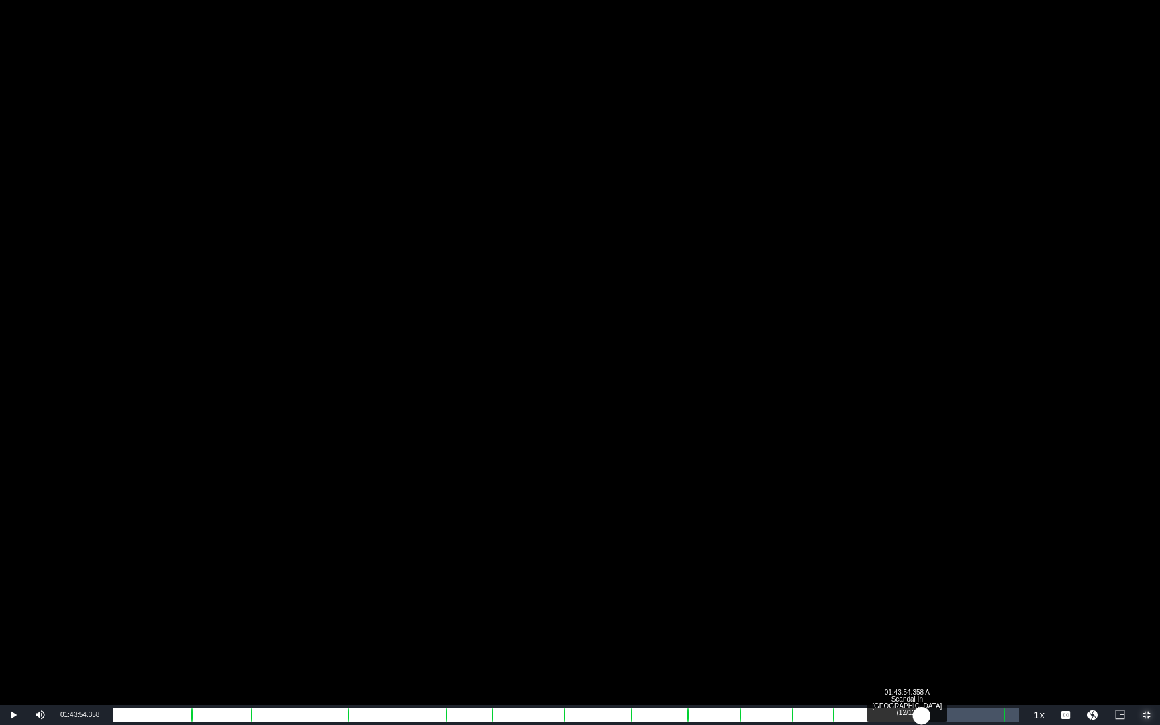
click at [921, 567] on div "Loaded : 0.30% 01:43:54.358 A Scandal In Paris (12/12) 00:00:02.373" at bounding box center [566, 714] width 906 height 13
click at [982, 567] on div "01:51:34.821 A Scandal In Paris (12/12)" at bounding box center [982, 714] width 1 height 13
click at [994, 567] on div "Loaded : 97.29% 01:53:13.122 A Scandal In Paris (12/12) 01:37:30.272" at bounding box center [566, 714] width 906 height 13
click at [994, 567] on div "01:39:09.091" at bounding box center [554, 714] width 882 height 13
click at [1000, 567] on div "01:39:52.152" at bounding box center [556, 714] width 887 height 13
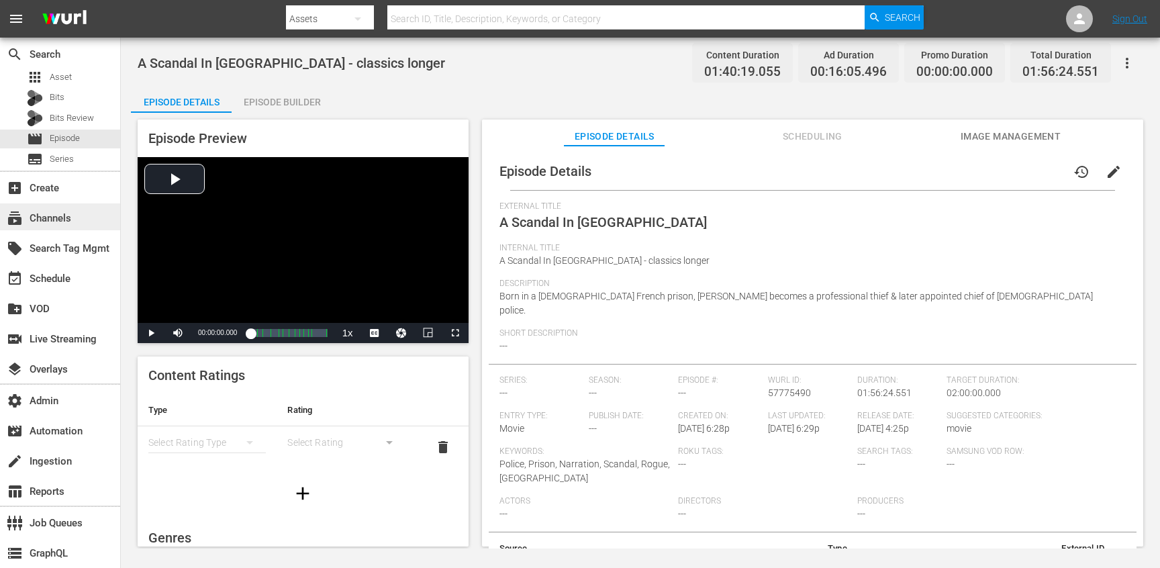
click at [54, 222] on div "subscriptions Channels" at bounding box center [37, 216] width 75 height 12
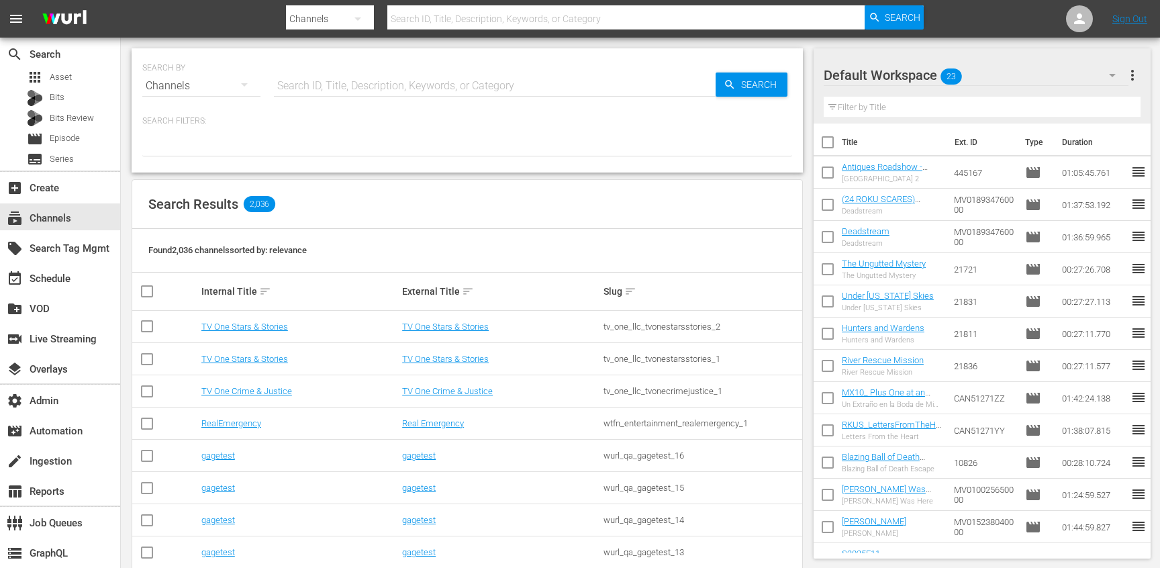
click at [300, 92] on input "text" at bounding box center [495, 86] width 442 height 32
paste input "iHeartCountry"
type input "iHeartCountry"
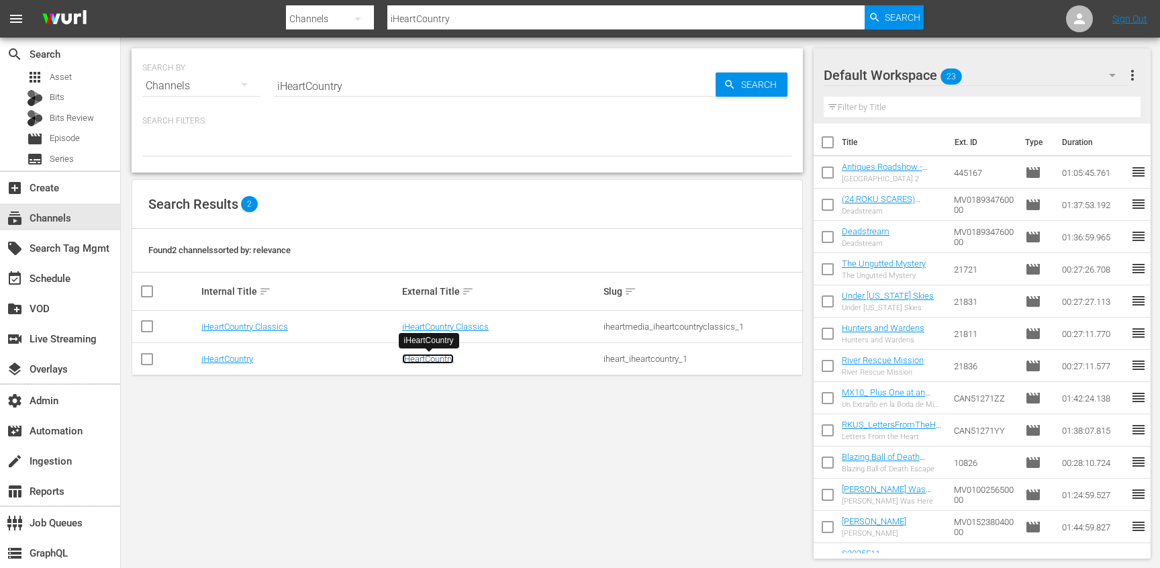
click at [430, 355] on link "iHeartCountry" at bounding box center [428, 359] width 52 height 10
click at [406, 91] on input "iHeartCountry" at bounding box center [495, 86] width 442 height 32
paste input "Radio Hip Hop Beats"
type input "iHeartRadio Hip Hop Beats"
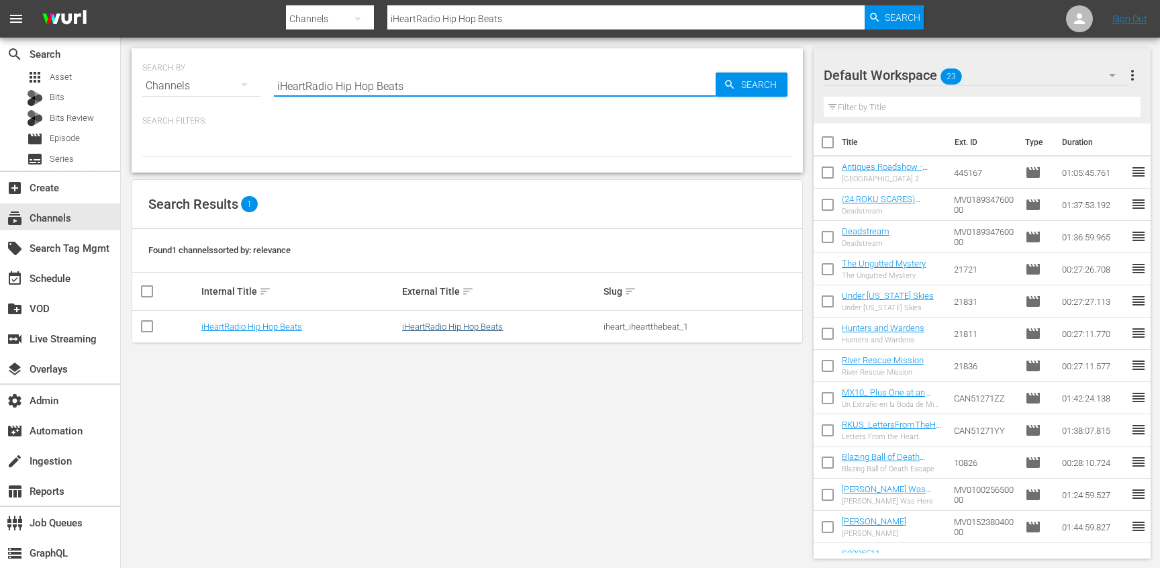
type input "iHeartRadio Hip Hop Beats"
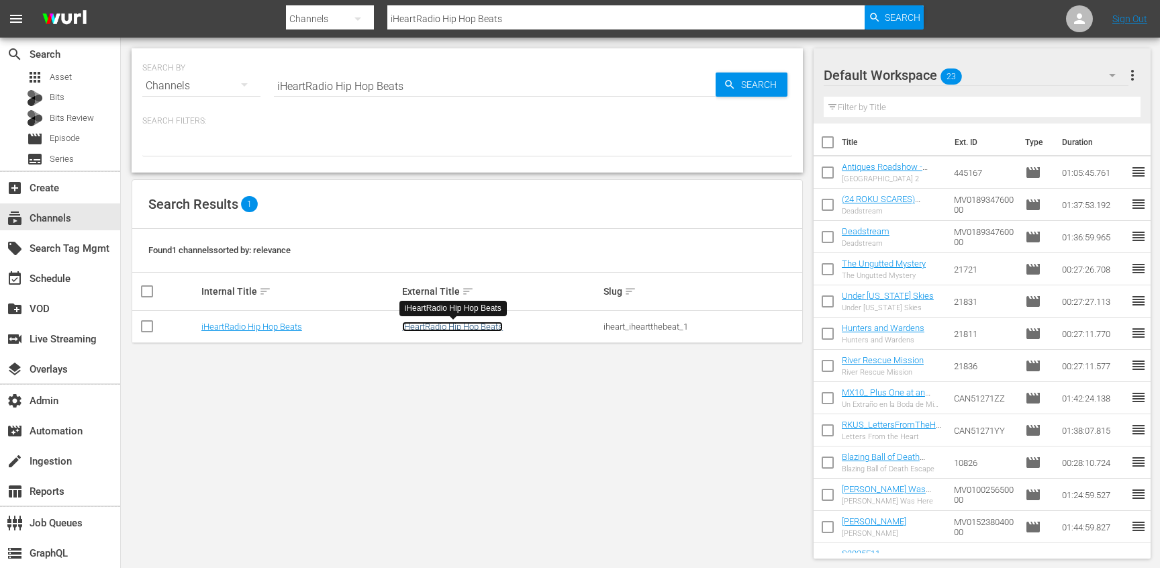
click at [436, 322] on link "iHeartRadio Hip Hop Beats" at bounding box center [452, 327] width 101 height 10
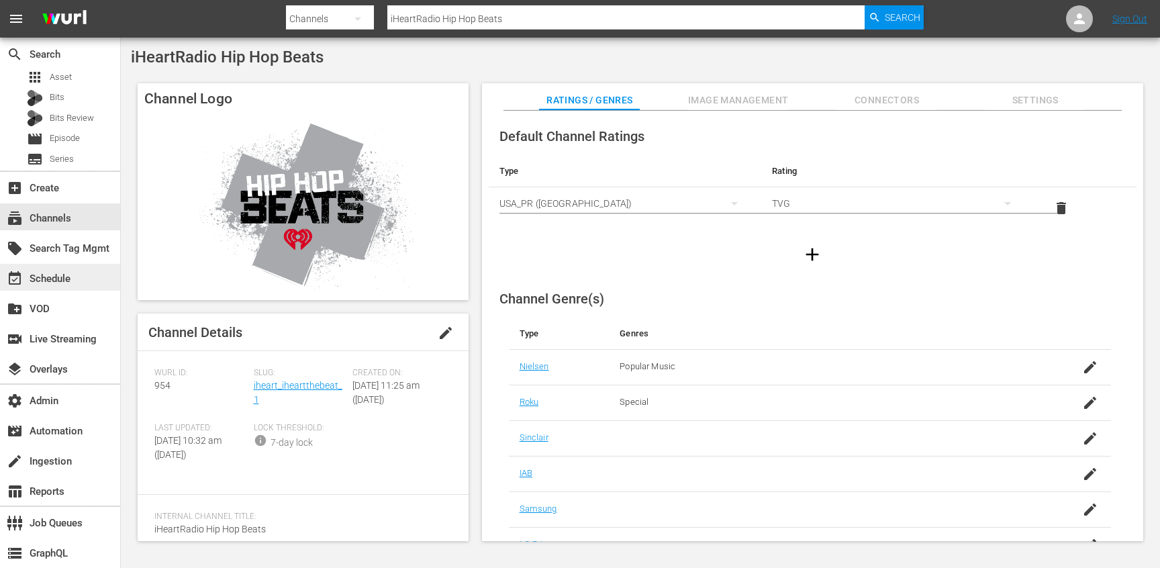
click at [71, 277] on div "event_available Schedule" at bounding box center [37, 277] width 75 height 12
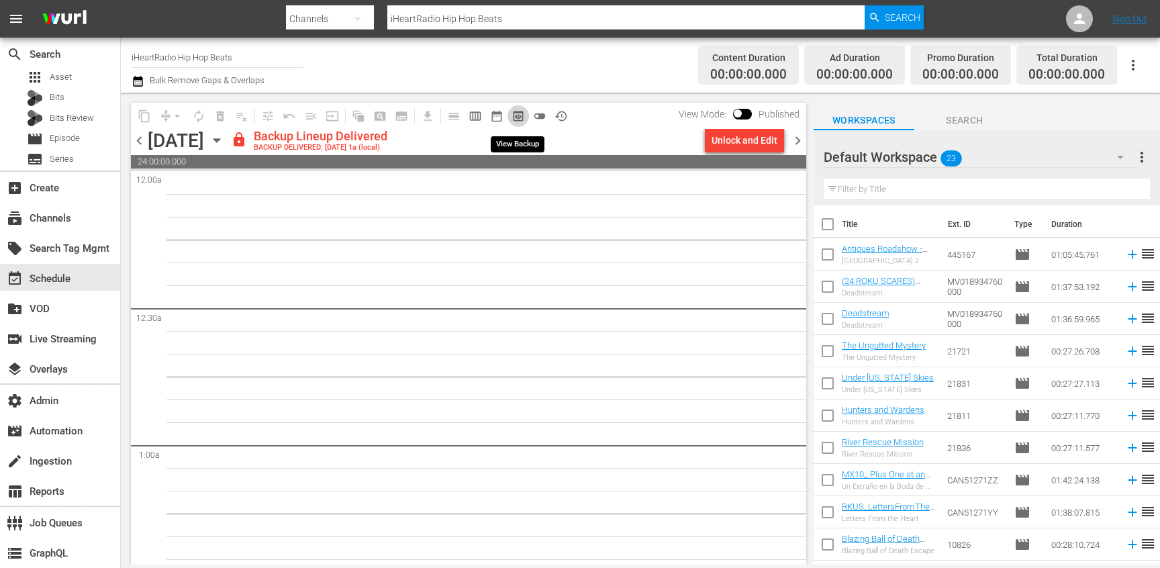
click at [516, 118] on span "preview_outlined" at bounding box center [518, 115] width 13 height 13
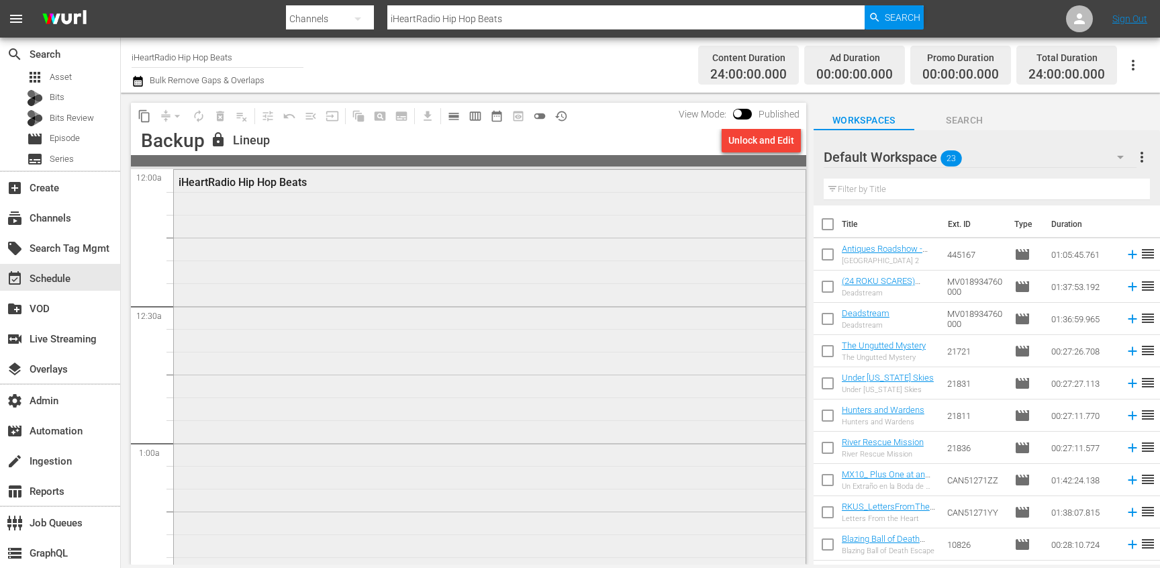
click at [498, 177] on div "iHeartRadio Hip Hop Beats" at bounding box center [454, 182] width 550 height 13
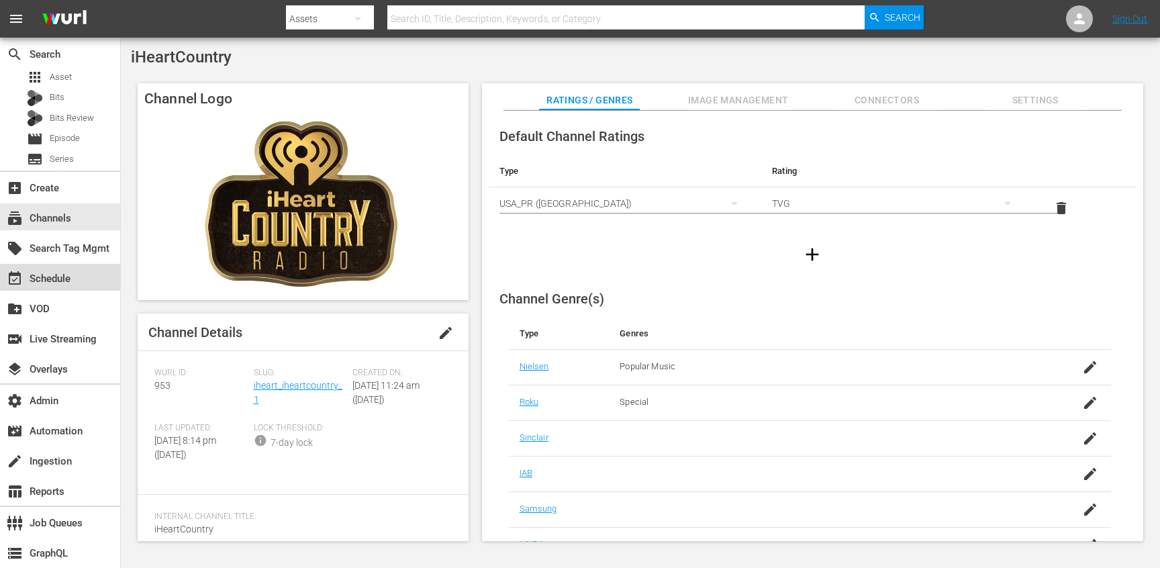
click at [71, 277] on div "event_available Schedule" at bounding box center [37, 277] width 75 height 12
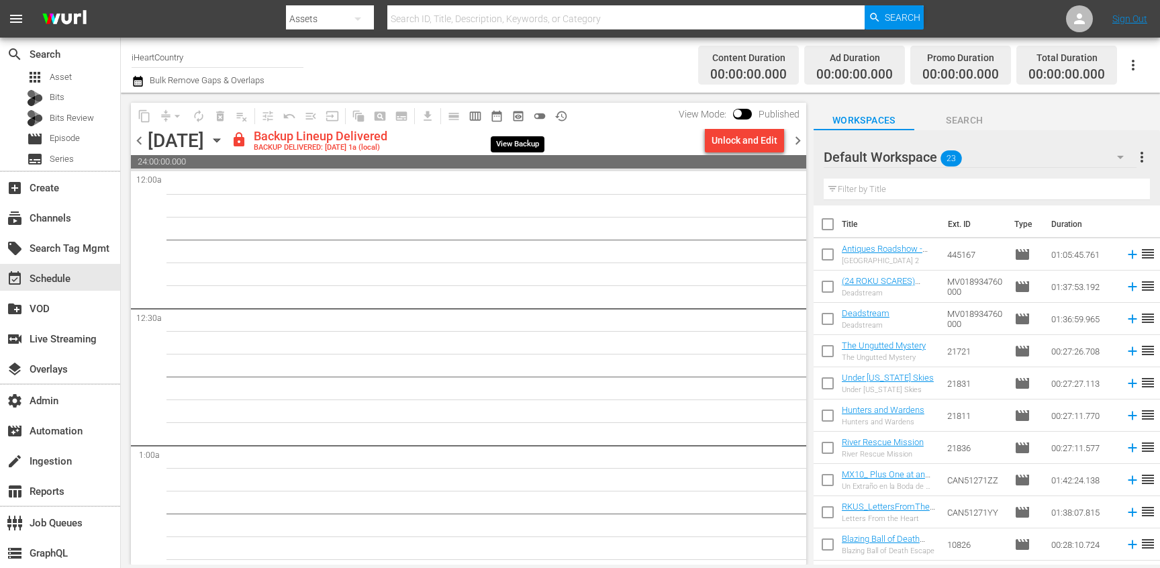
click at [516, 118] on span "preview_outlined" at bounding box center [518, 115] width 13 height 13
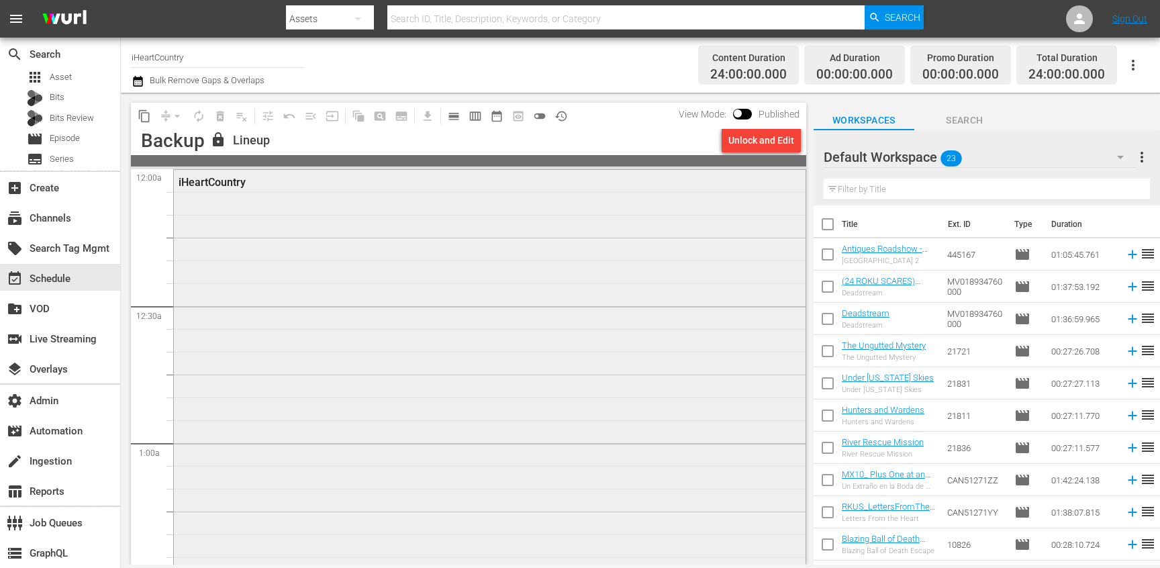
click at [529, 344] on div "iHeartCountry" at bounding box center [490, 442] width 632 height 544
